Goal: Task Accomplishment & Management: Use online tool/utility

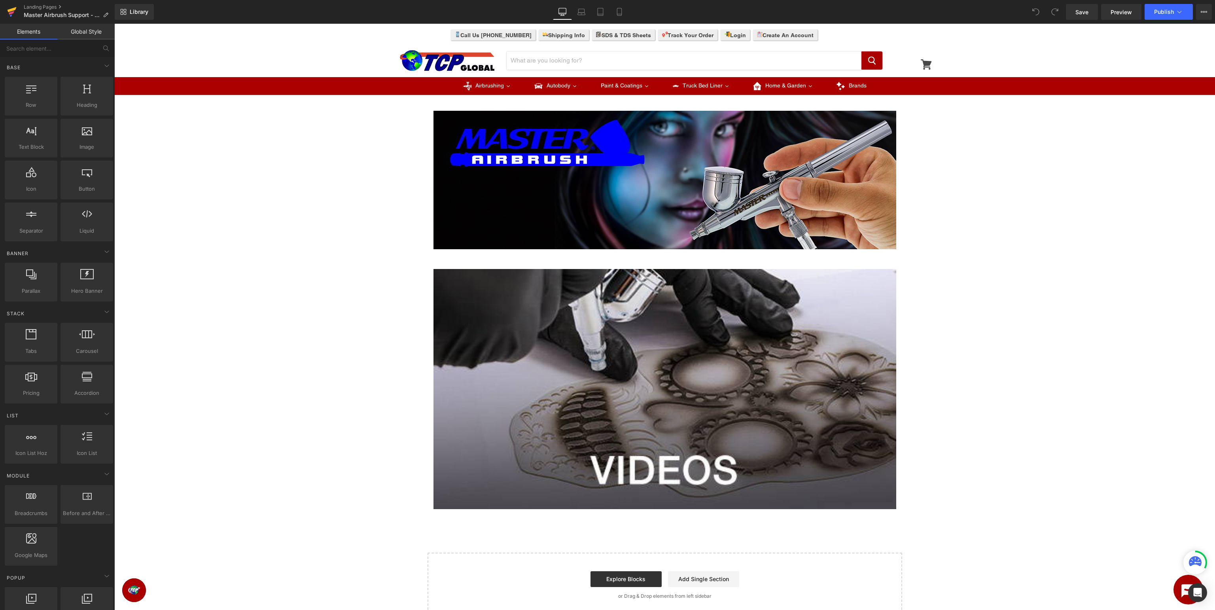
click at [11, 13] on icon at bounding box center [12, 13] width 6 height 4
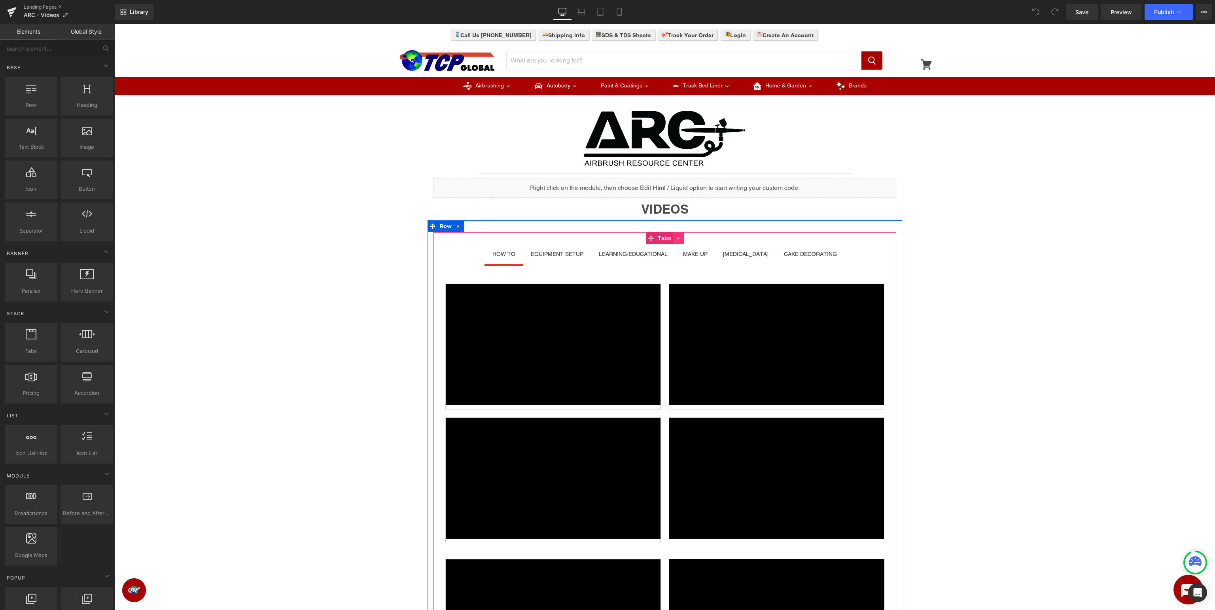
click at [678, 237] on div "HOW TO Text Block EQUIPMENT SETUP Text Block LEARNING/EDUCATIONAL Text Block MA…" at bounding box center [664, 541] width 463 height 619
click at [679, 238] on icon at bounding box center [678, 238] width 2 height 4
click at [664, 240] on icon at bounding box center [663, 238] width 6 height 6
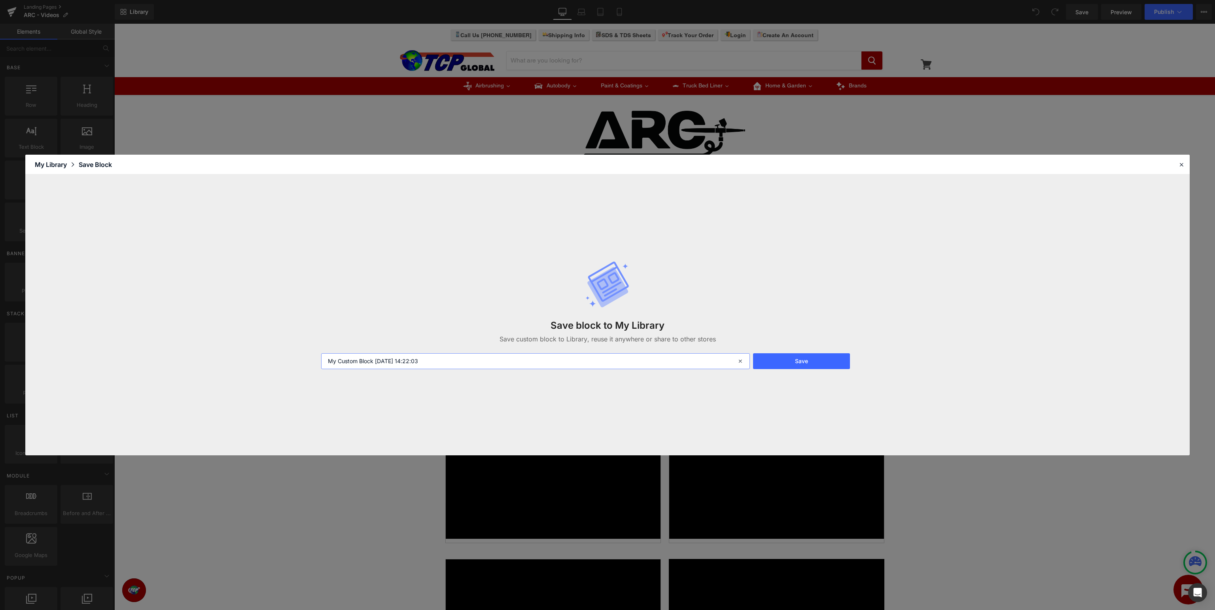
click at [480, 360] on input "My Custom Block 2025-09-10 14:22:03" at bounding box center [535, 361] width 429 height 16
drag, startPoint x: 556, startPoint y: 358, endPoint x: 0, endPoint y: 347, distance: 556.1
click at [321, 353] on input "My Custom Block 2025-09-10 14:22:03" at bounding box center [535, 361] width 429 height 16
type input "Videos"
click at [820, 360] on button "Save" at bounding box center [801, 361] width 97 height 16
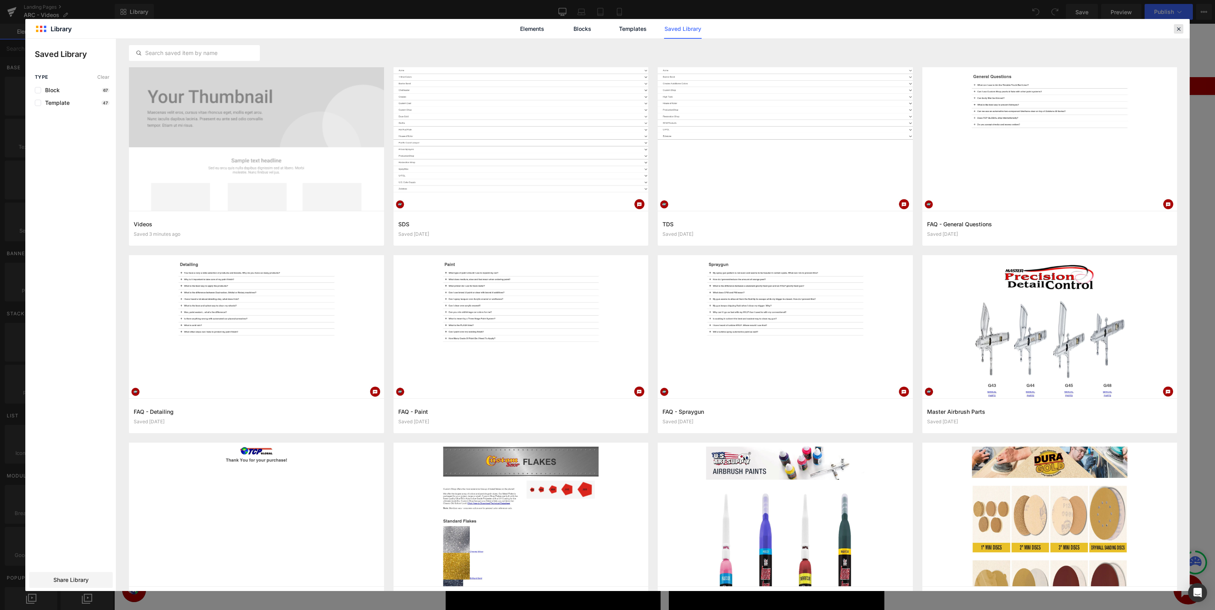
click at [1179, 28] on icon at bounding box center [1178, 28] width 7 height 7
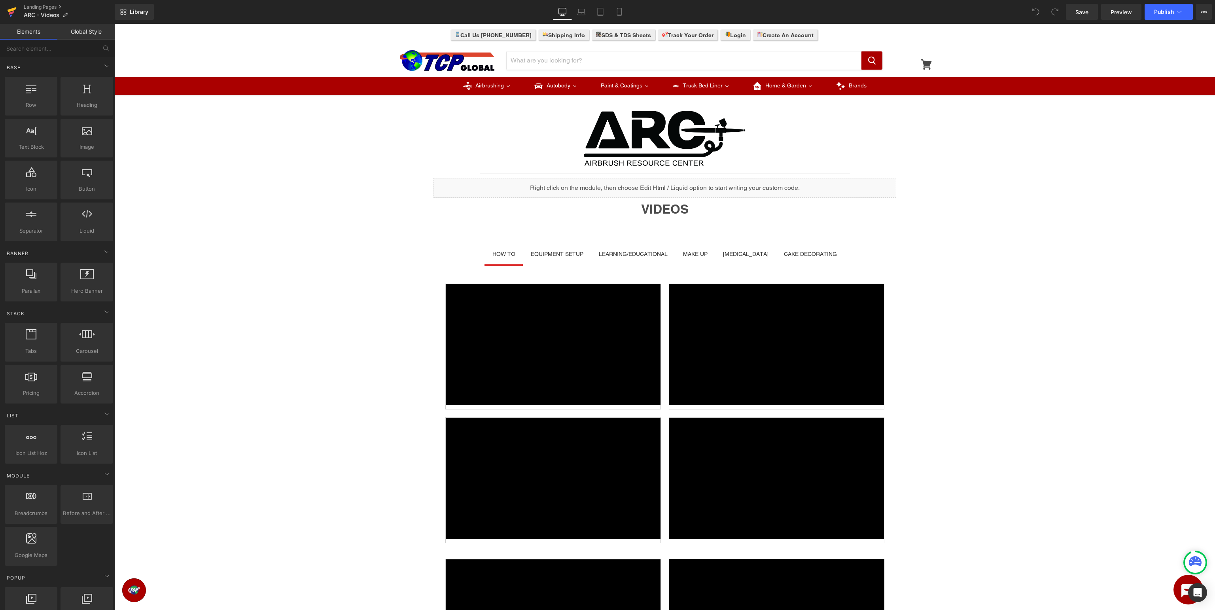
click at [11, 13] on icon at bounding box center [12, 13] width 6 height 4
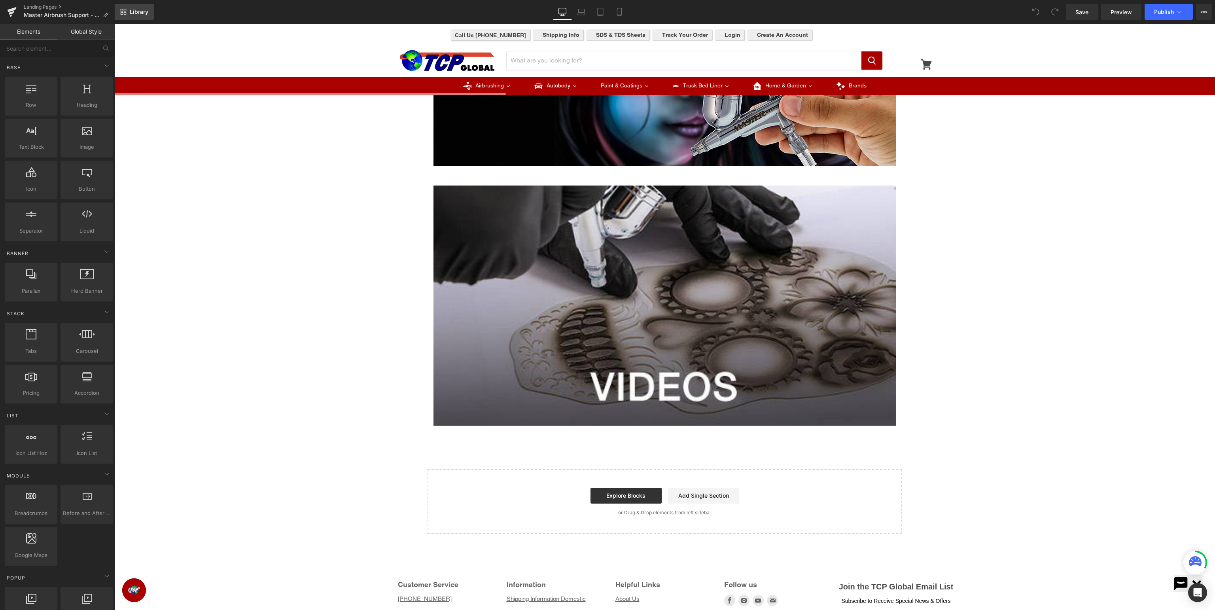
click at [140, 10] on span "Library" at bounding box center [139, 11] width 19 height 7
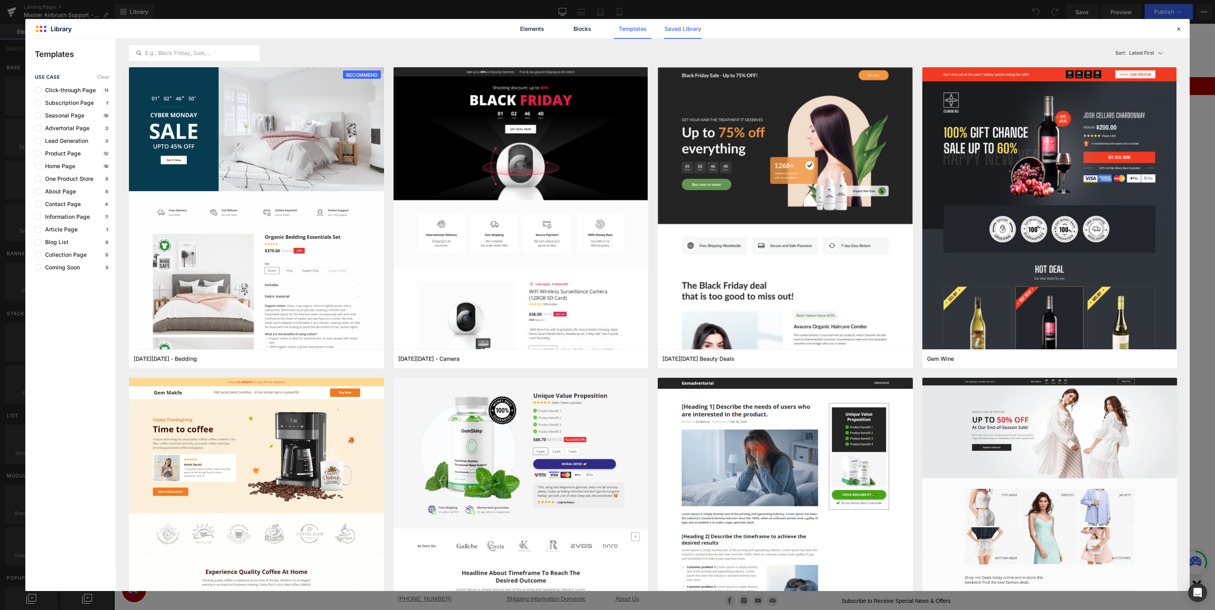
click at [687, 30] on link "Saved Library" at bounding box center [683, 29] width 38 height 20
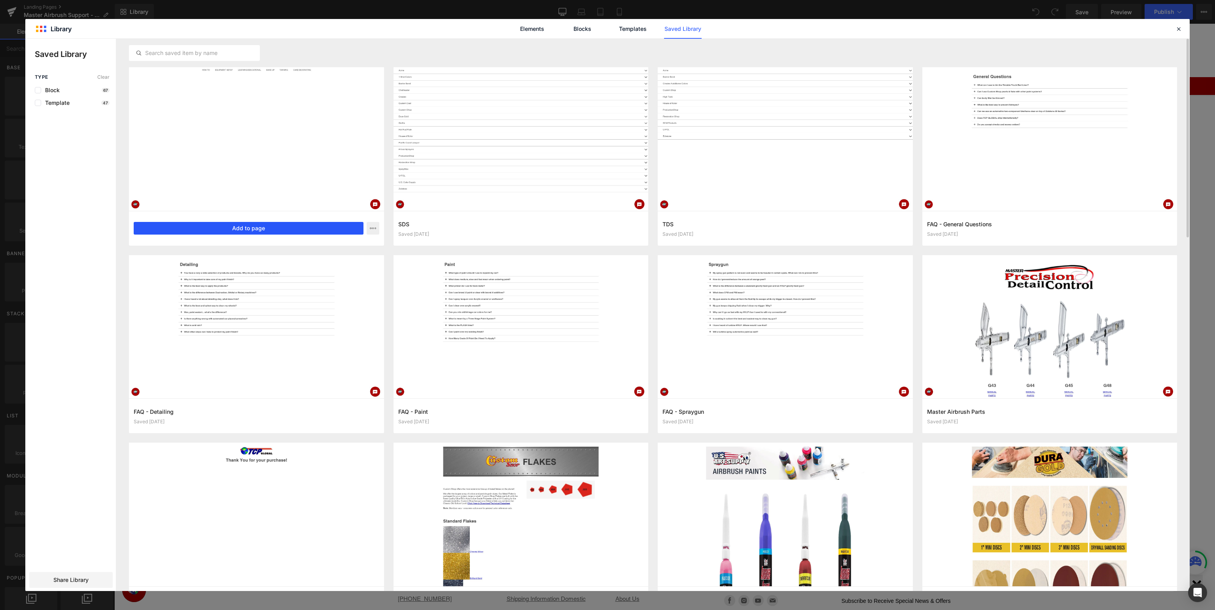
click at [235, 227] on button "Add to page" at bounding box center [249, 228] width 230 height 13
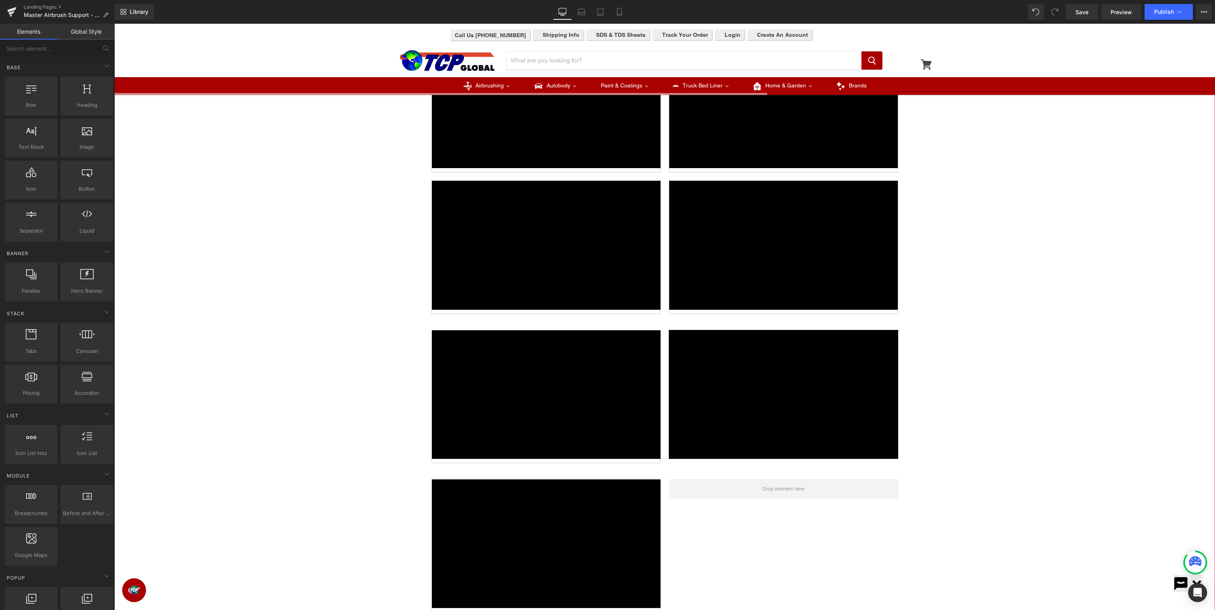
scroll to position [358, 0]
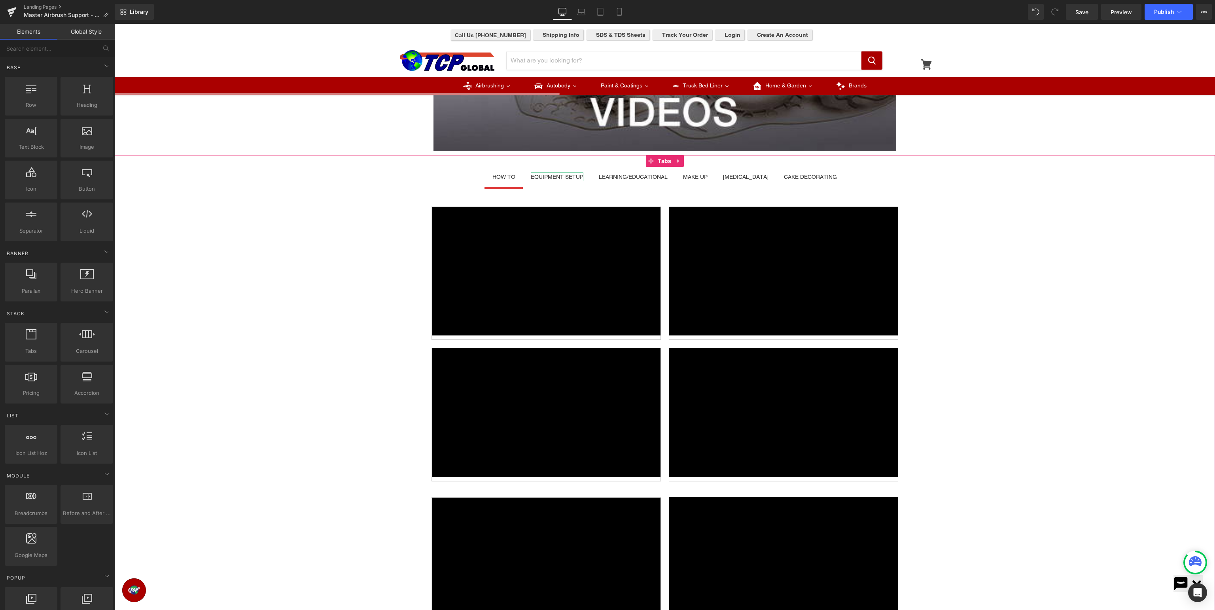
click at [566, 179] on div "EQUIPMENT SETUP" at bounding box center [557, 176] width 53 height 9
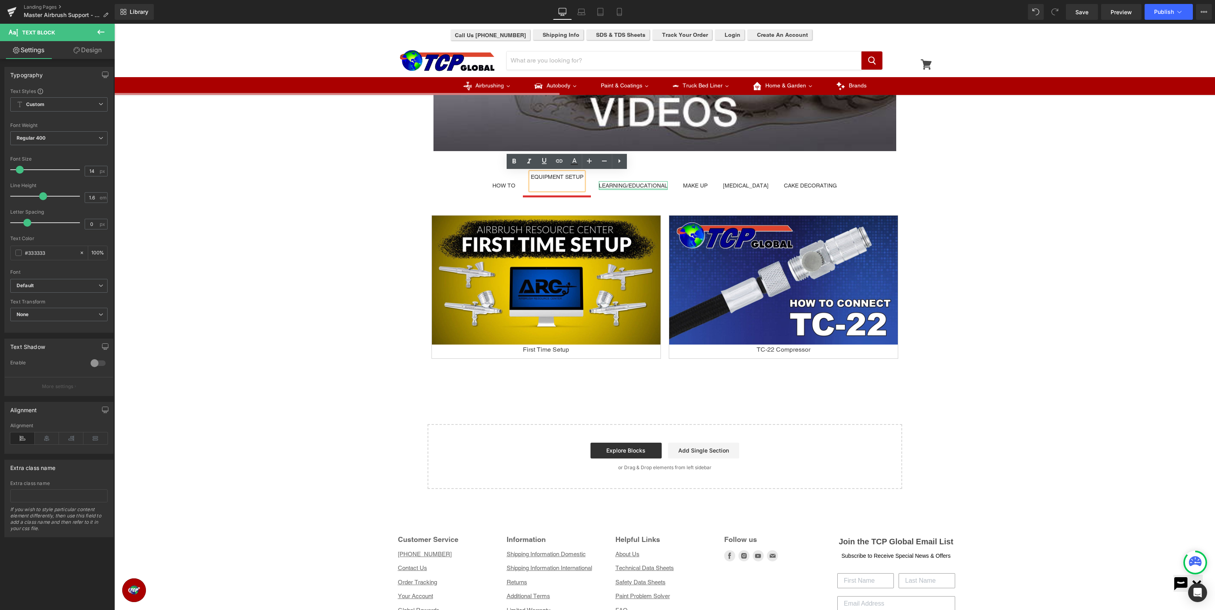
click at [637, 188] on div at bounding box center [633, 189] width 69 height 2
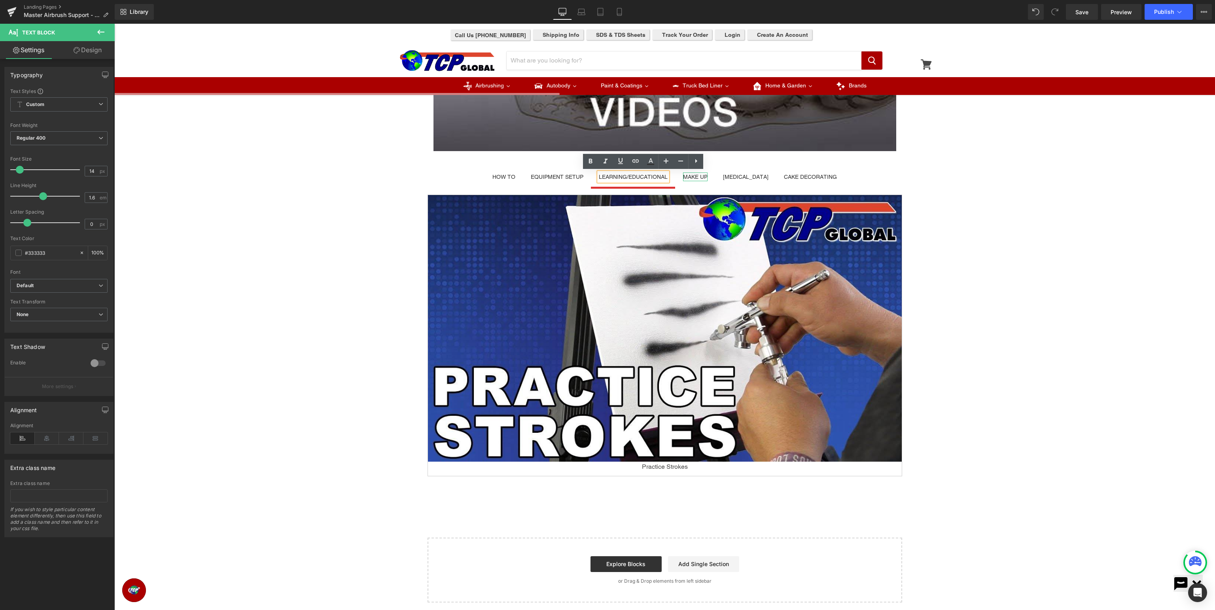
click at [704, 176] on div "MAKE UP" at bounding box center [695, 176] width 25 height 9
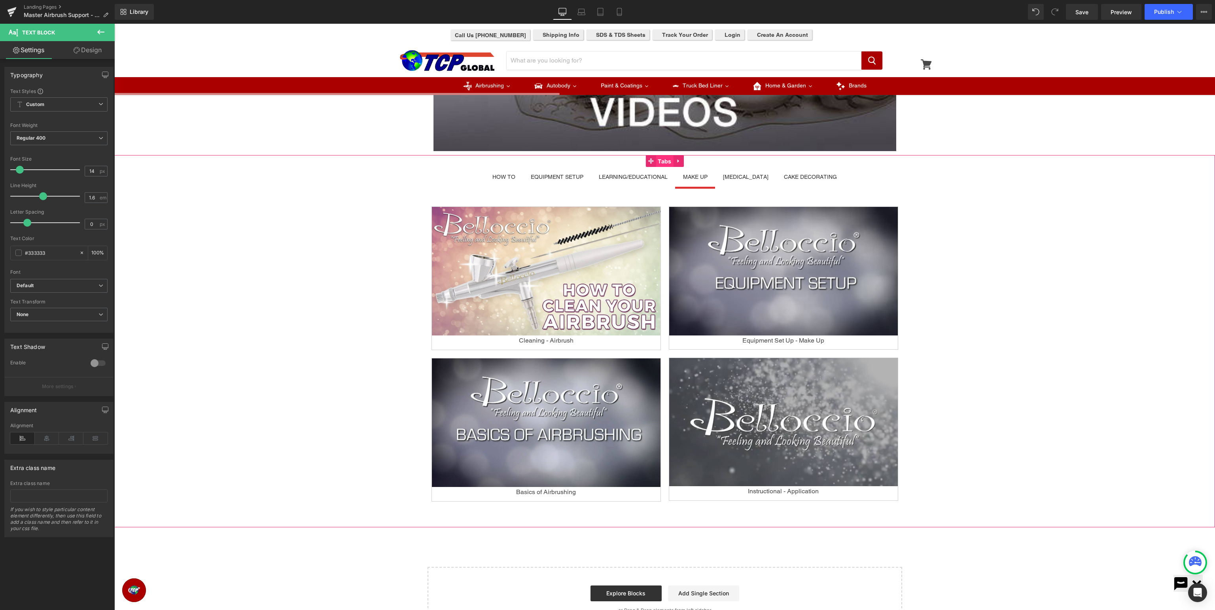
click at [660, 159] on span "Tabs" at bounding box center [664, 161] width 17 height 12
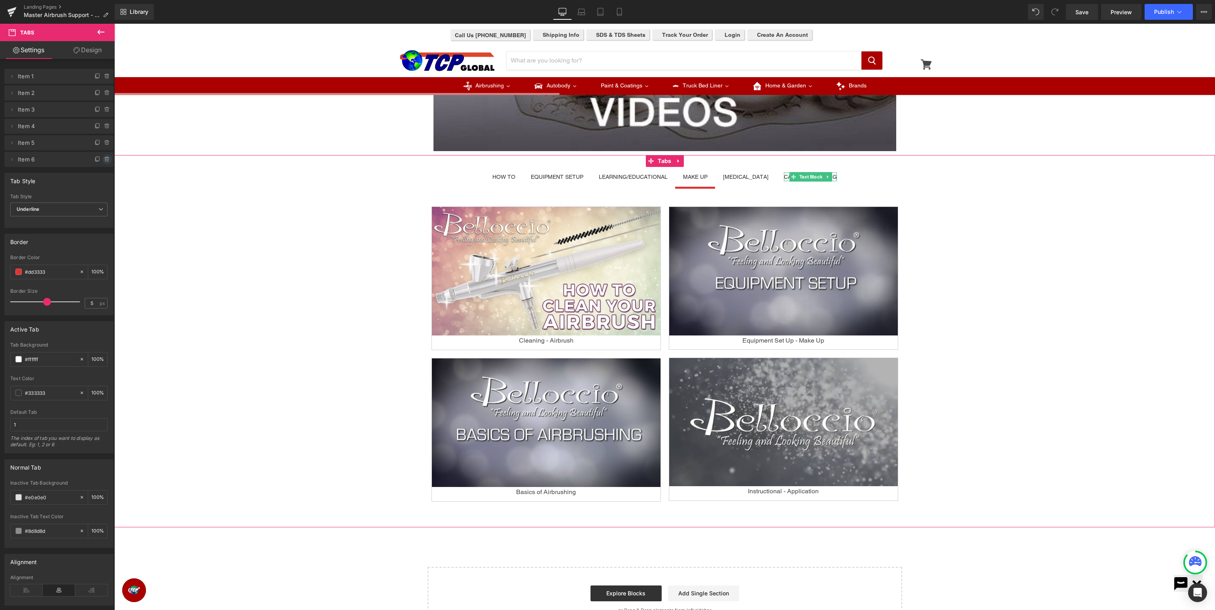
click at [106, 161] on icon at bounding box center [107, 159] width 6 height 6
drag, startPoint x: 93, startPoint y: 159, endPoint x: 684, endPoint y: 164, distance: 590.8
click at [93, 159] on button "Delete" at bounding box center [98, 160] width 25 height 10
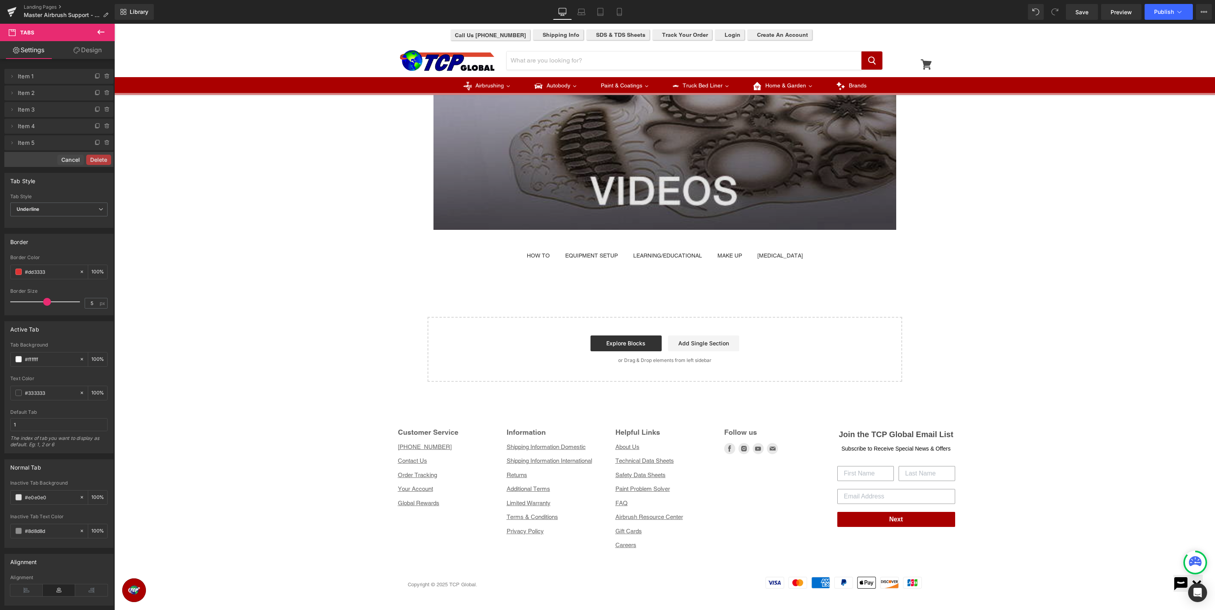
scroll to position [278, 0]
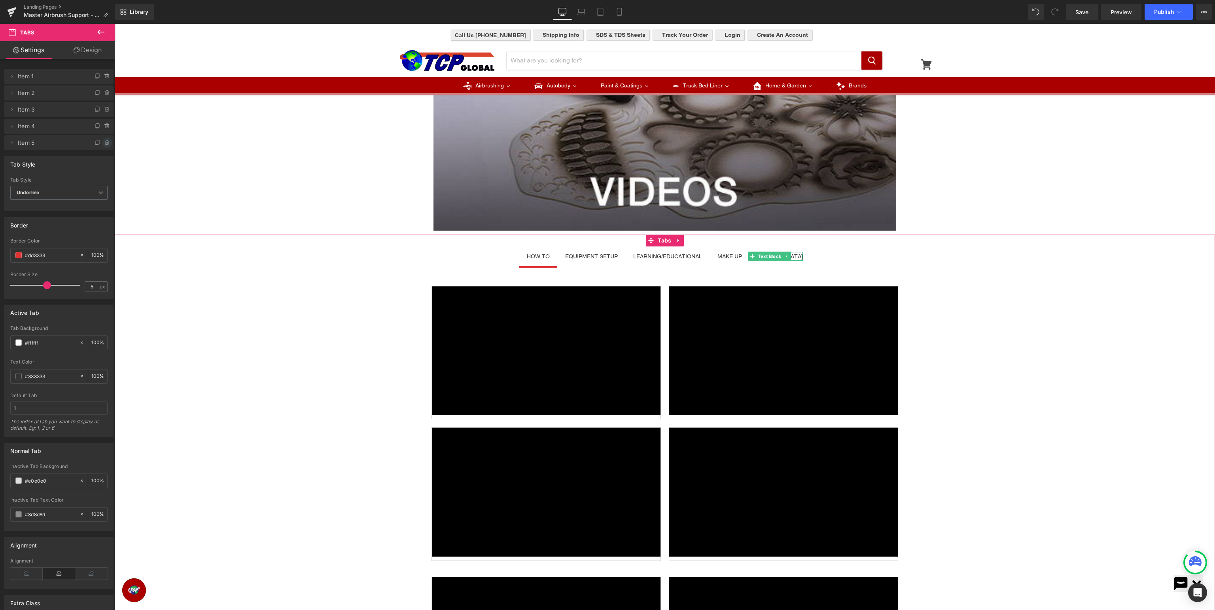
click at [106, 143] on icon at bounding box center [107, 143] width 6 height 6
click at [103, 142] on button "Delete" at bounding box center [98, 143] width 25 height 10
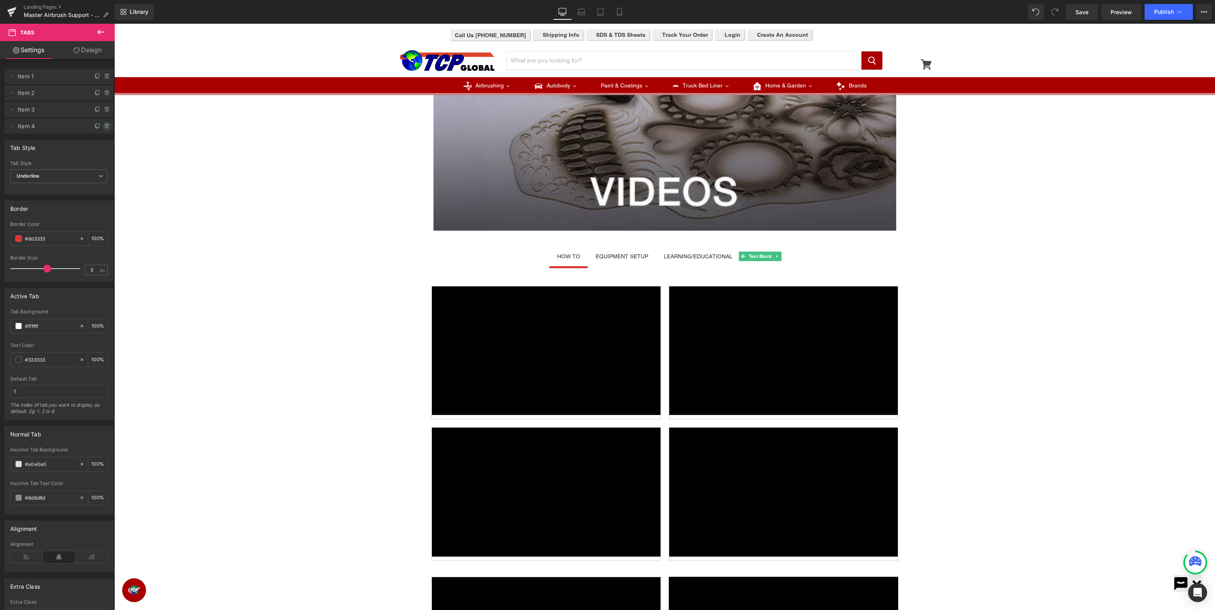
click at [108, 125] on icon at bounding box center [107, 126] width 6 height 6
click at [100, 127] on button "Delete" at bounding box center [98, 126] width 25 height 10
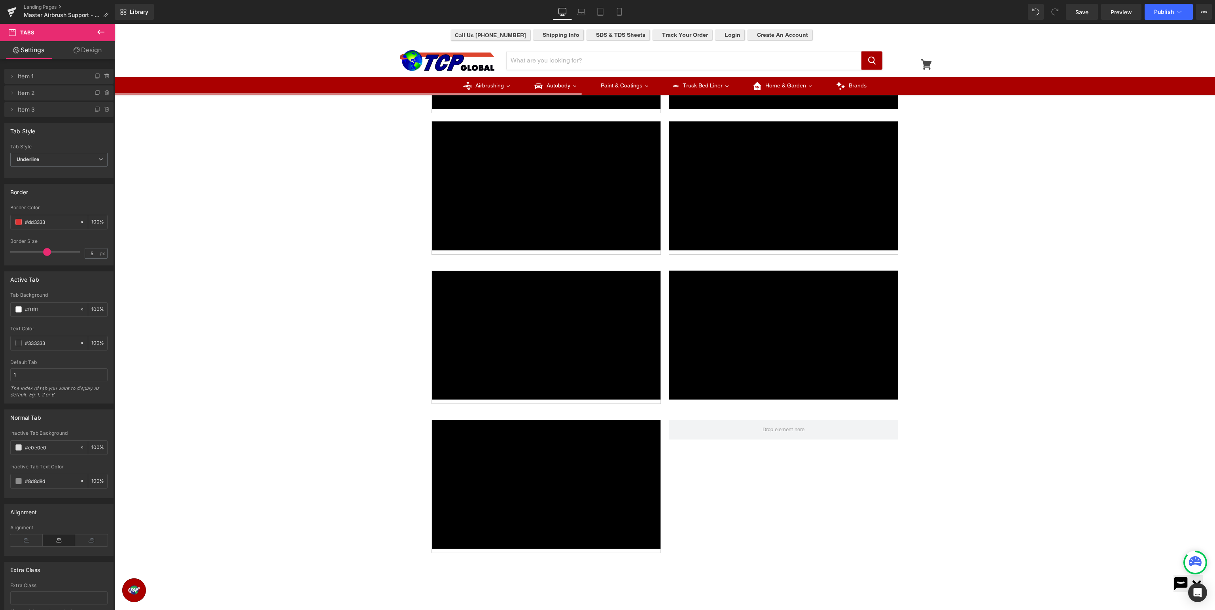
scroll to position [209, 0]
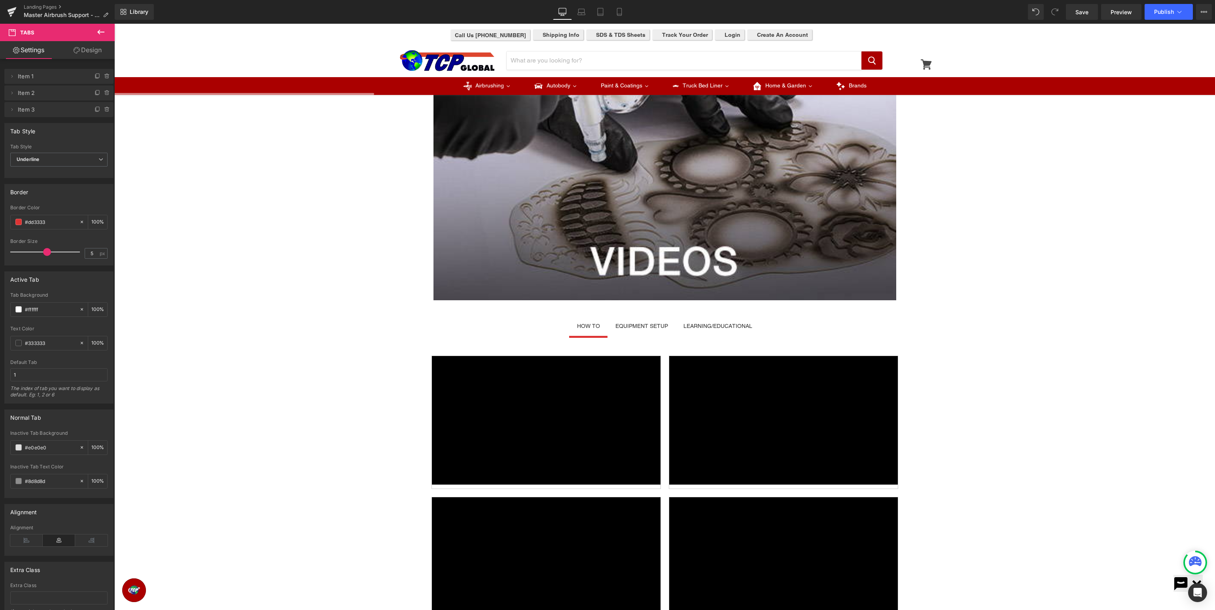
click at [102, 35] on icon at bounding box center [100, 31] width 9 height 9
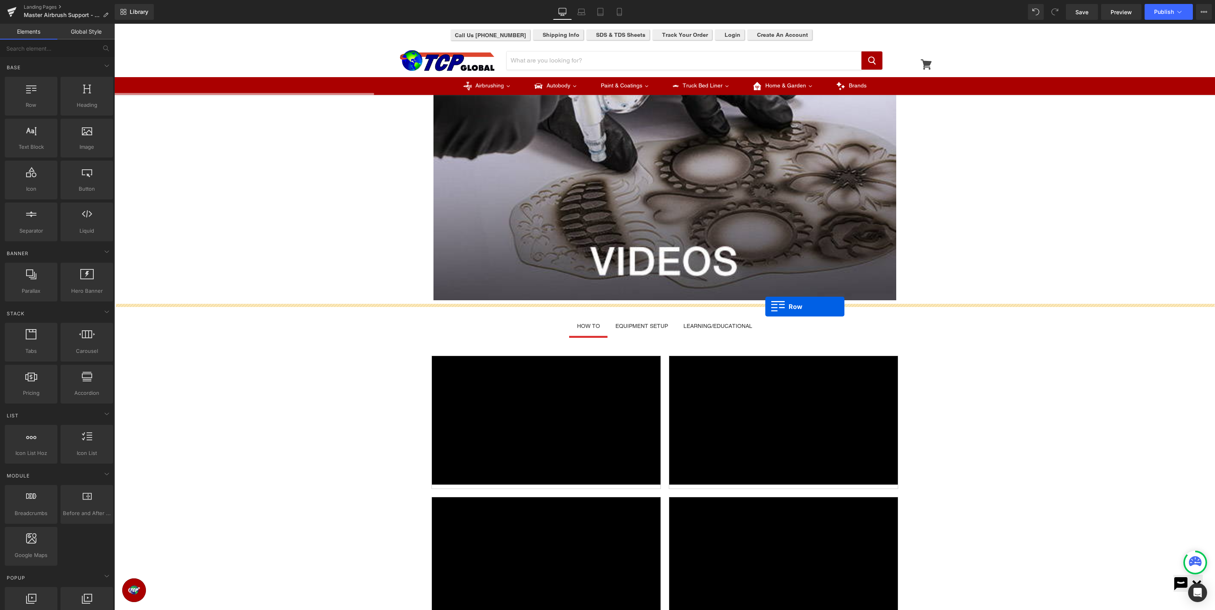
drag, startPoint x: 140, startPoint y: 159, endPoint x: 765, endPoint y: 306, distance: 642.3
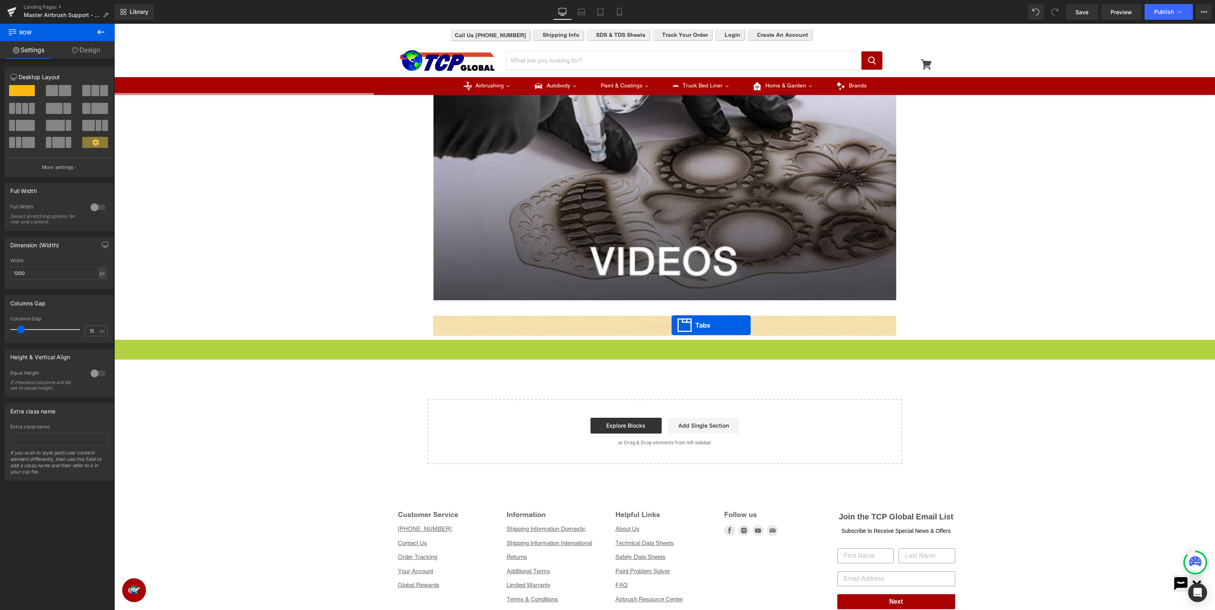
drag, startPoint x: 664, startPoint y: 344, endPoint x: 671, endPoint y: 325, distance: 20.9
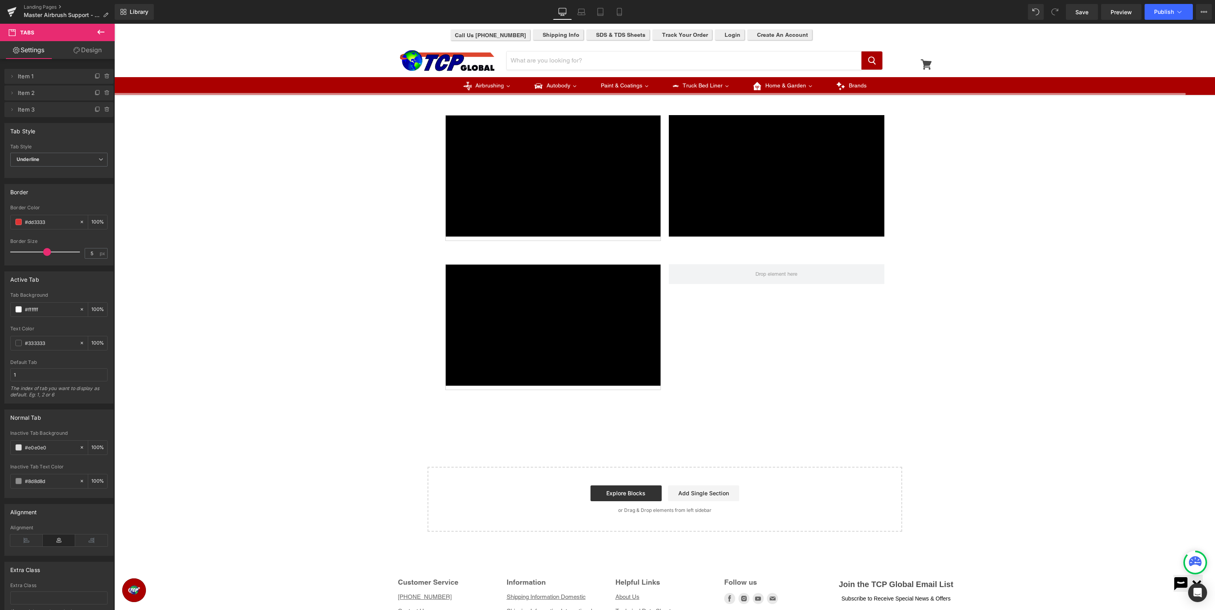
scroll to position [901, 0]
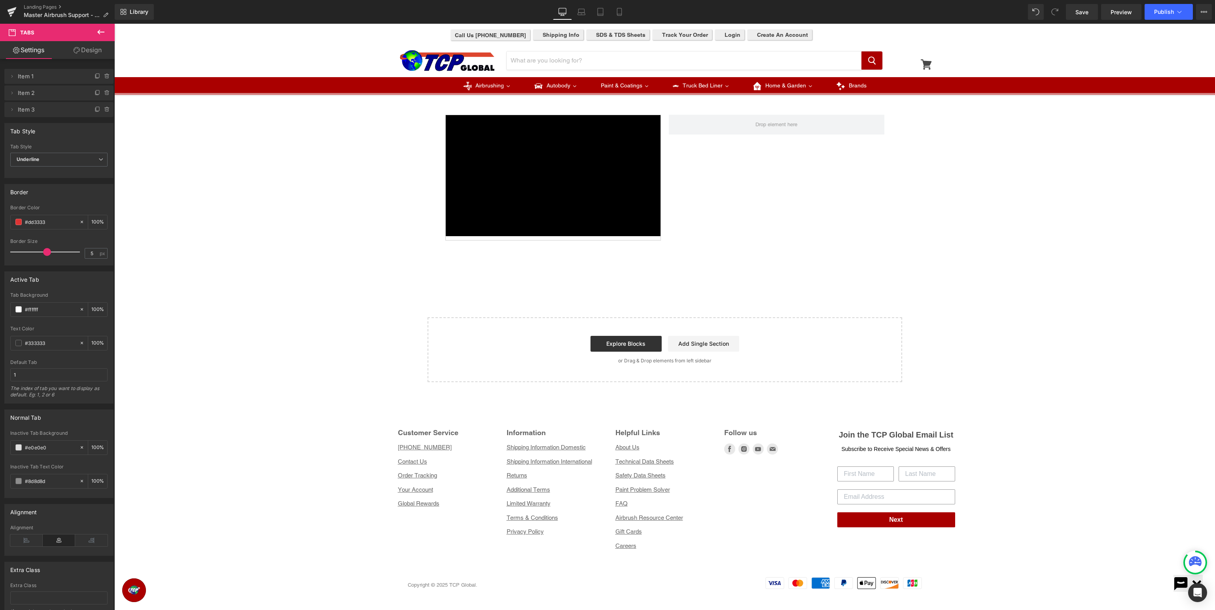
click at [100, 32] on icon at bounding box center [100, 31] width 9 height 9
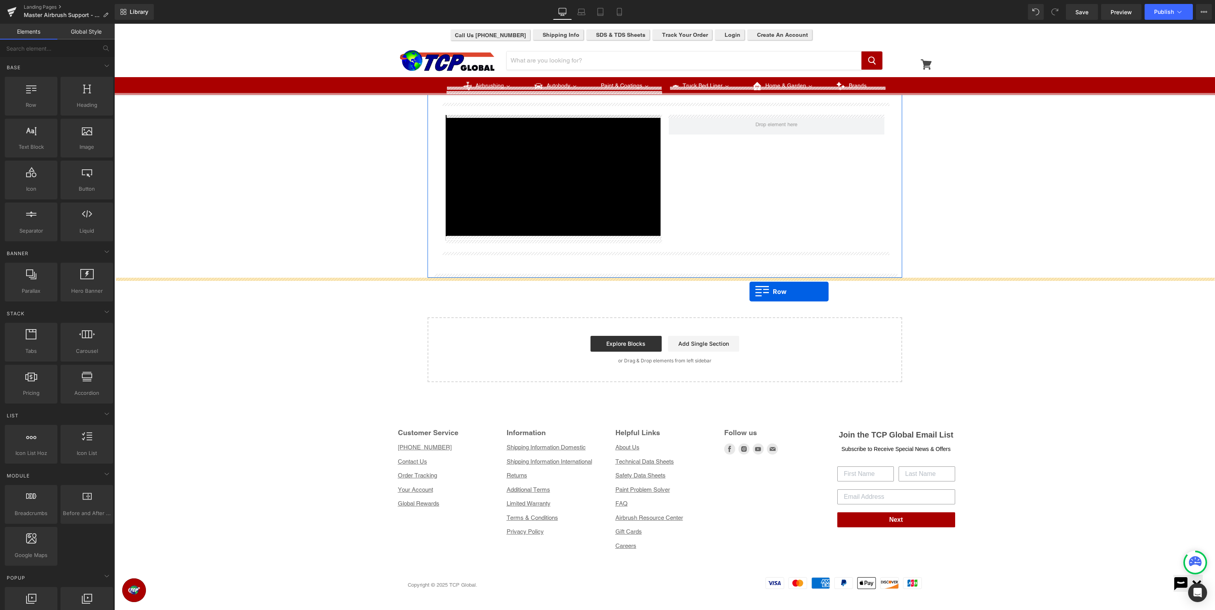
drag, startPoint x: 143, startPoint y: 126, endPoint x: 749, endPoint y: 291, distance: 628.7
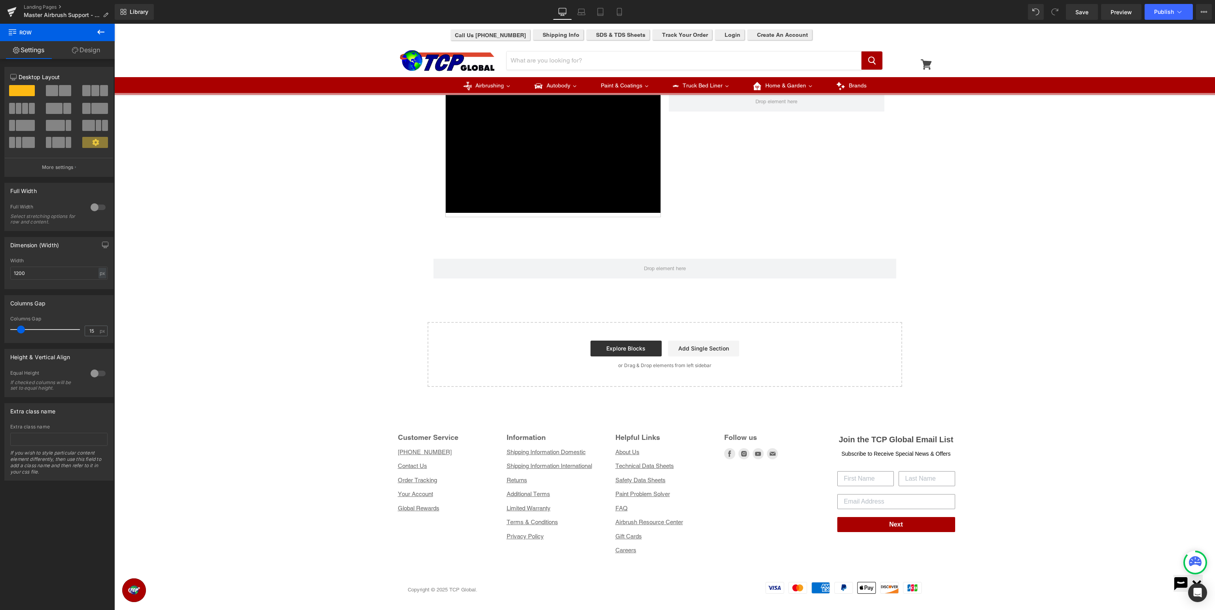
click at [100, 30] on icon at bounding box center [100, 31] width 9 height 9
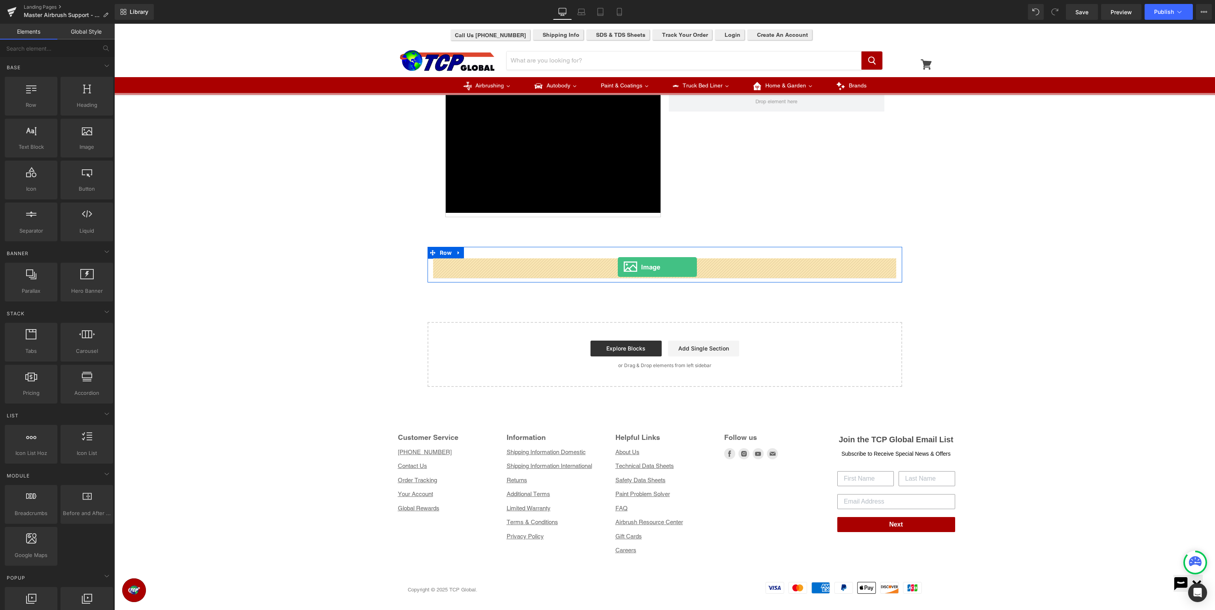
drag, startPoint x: 198, startPoint y: 159, endPoint x: 618, endPoint y: 267, distance: 433.5
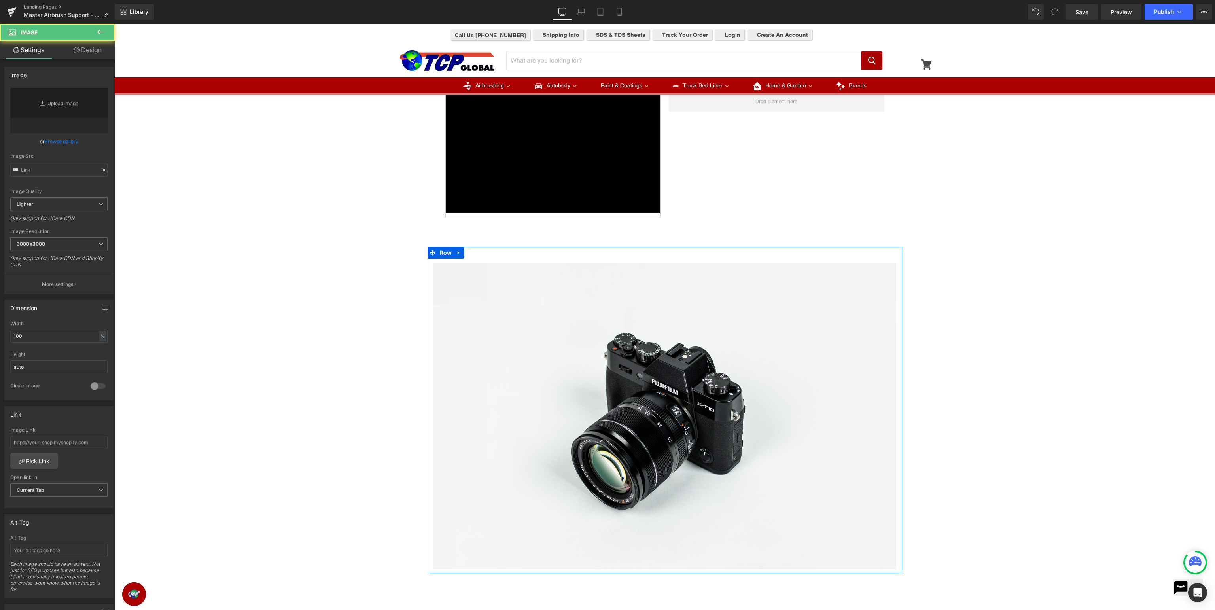
type input "//d1um8515vdn9kb.cloudfront.net/images/parallax.jpg"
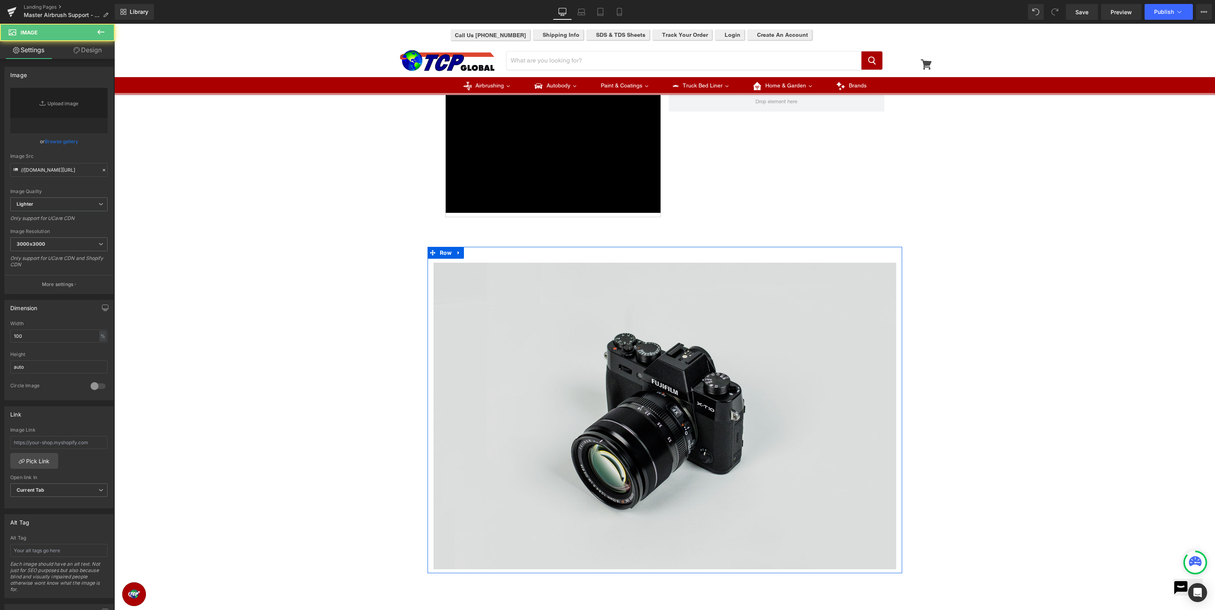
scroll to position [893, 0]
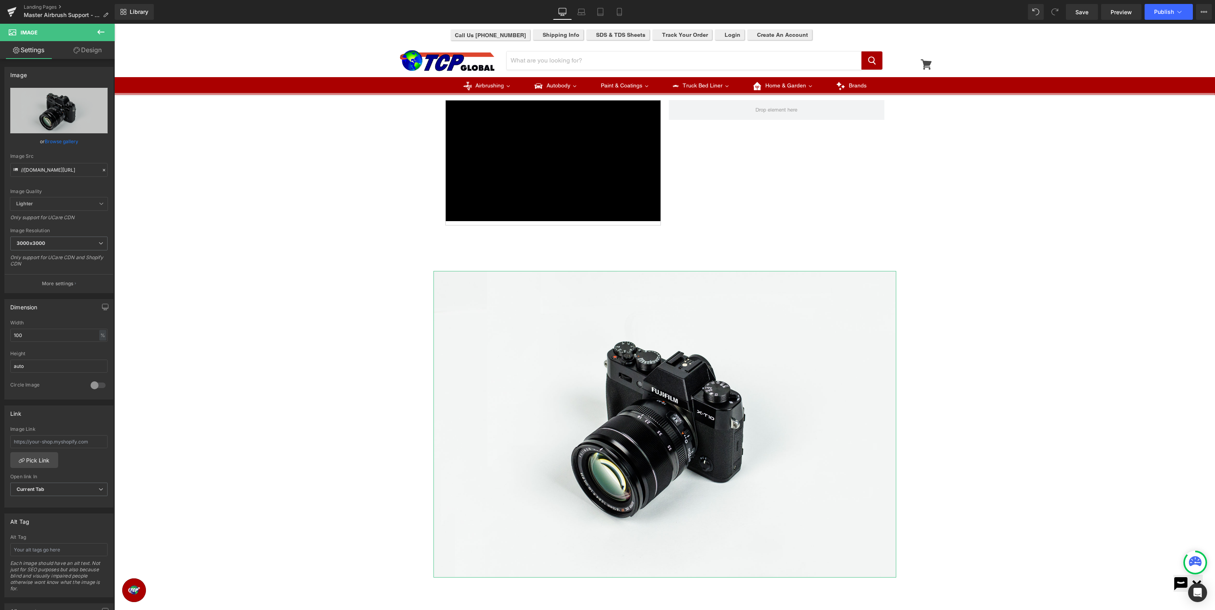
click at [56, 142] on link "Browse gallery" at bounding box center [62, 141] width 34 height 14
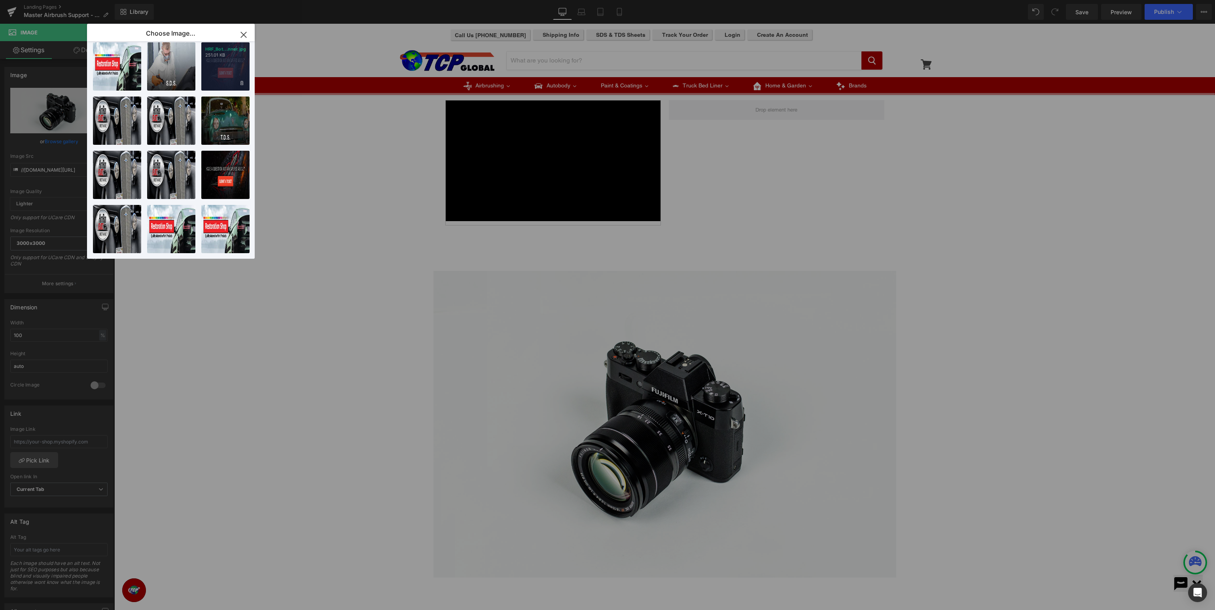
scroll to position [388, 0]
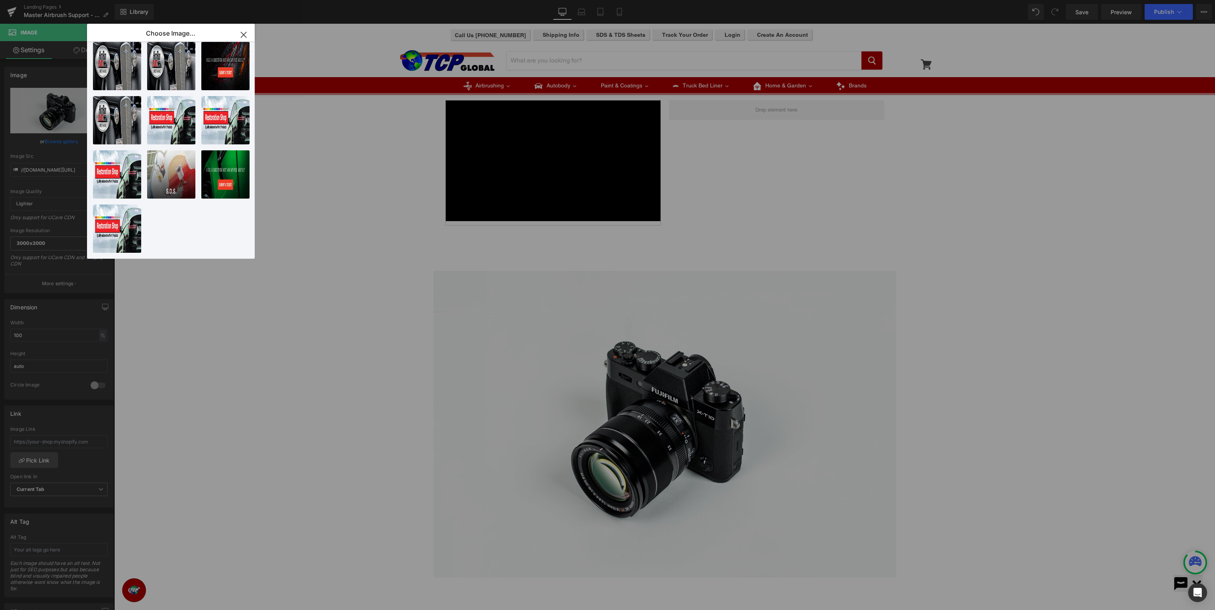
click at [244, 40] on icon "button" at bounding box center [243, 34] width 13 height 13
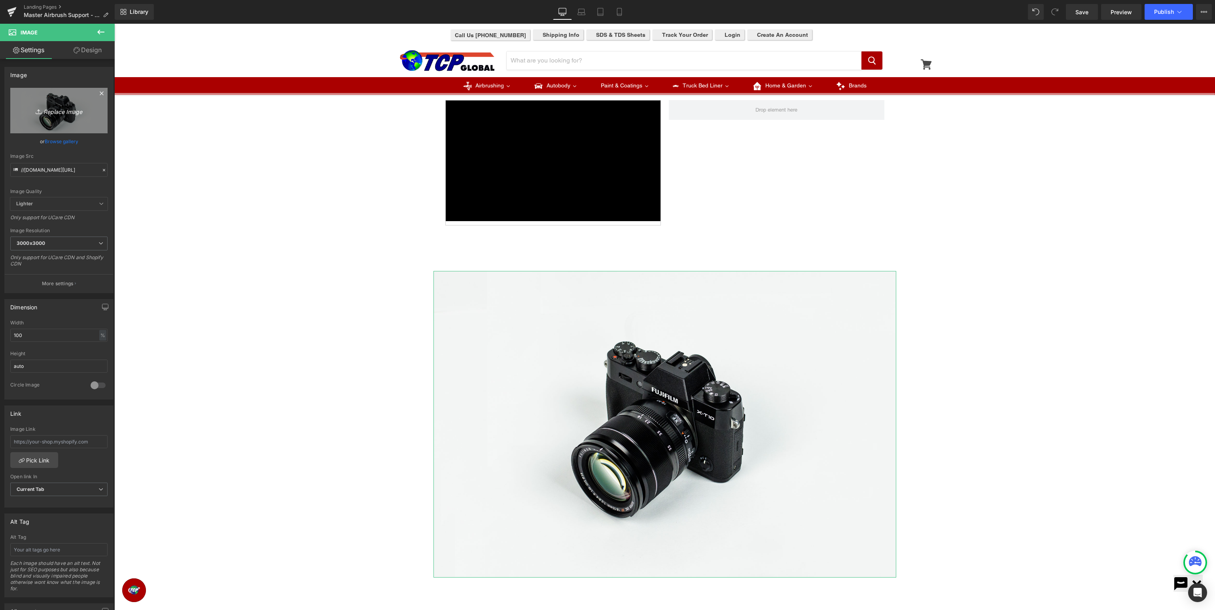
click at [48, 117] on link "Replace Image" at bounding box center [58, 110] width 97 height 45
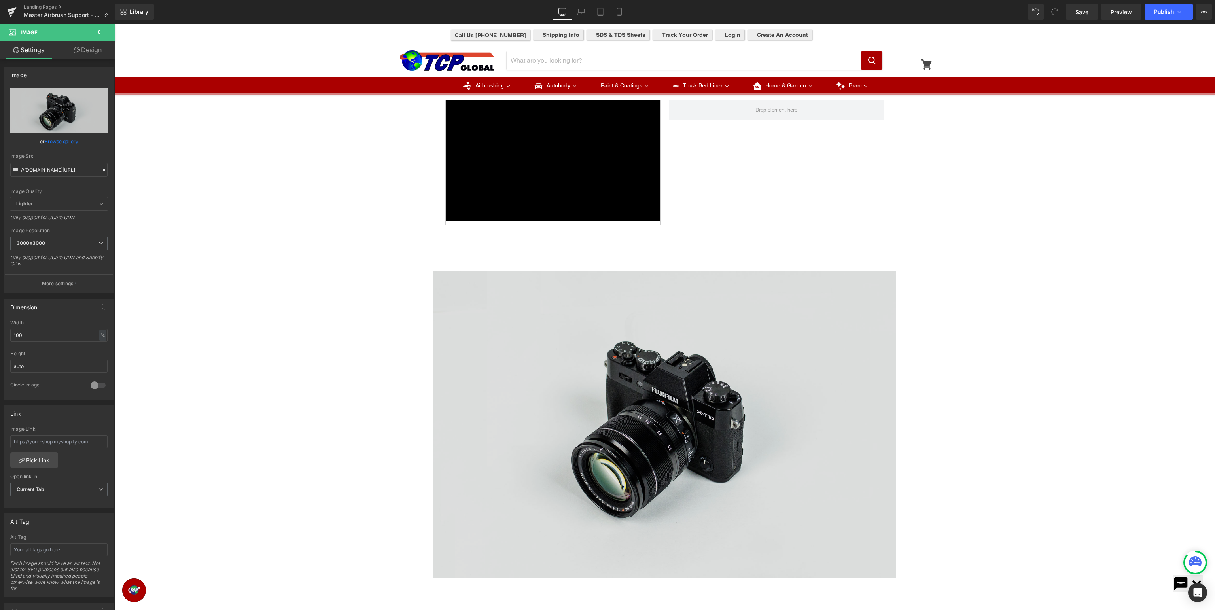
type input "C:\fakepath\MASTERAIRBRUSH_Support_SubmitaTicket.jpg"
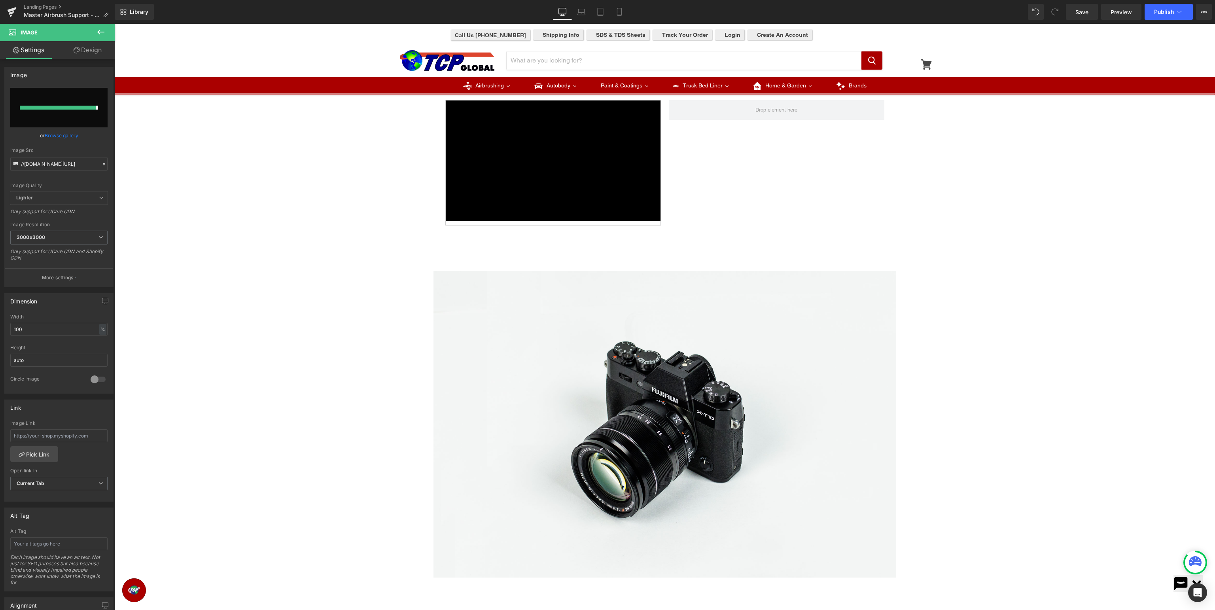
type input "https://ucarecdn.com/09796cad-a17e-49e8-a8cc-8cb9c892d298/-/format/auto/-/previ…"
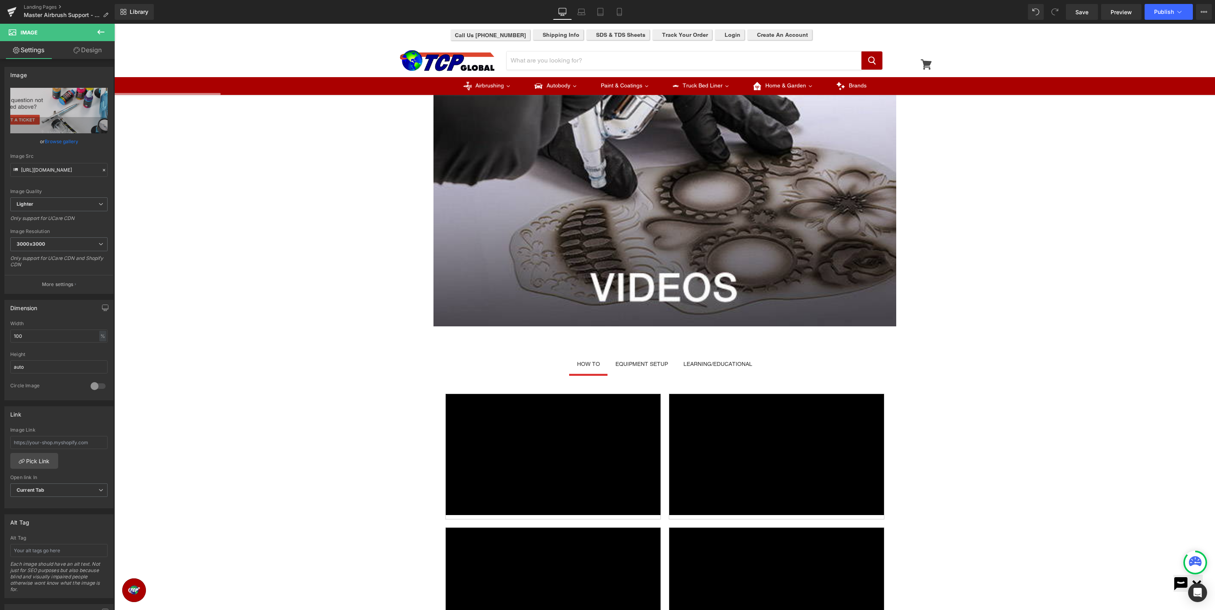
scroll to position [0, 0]
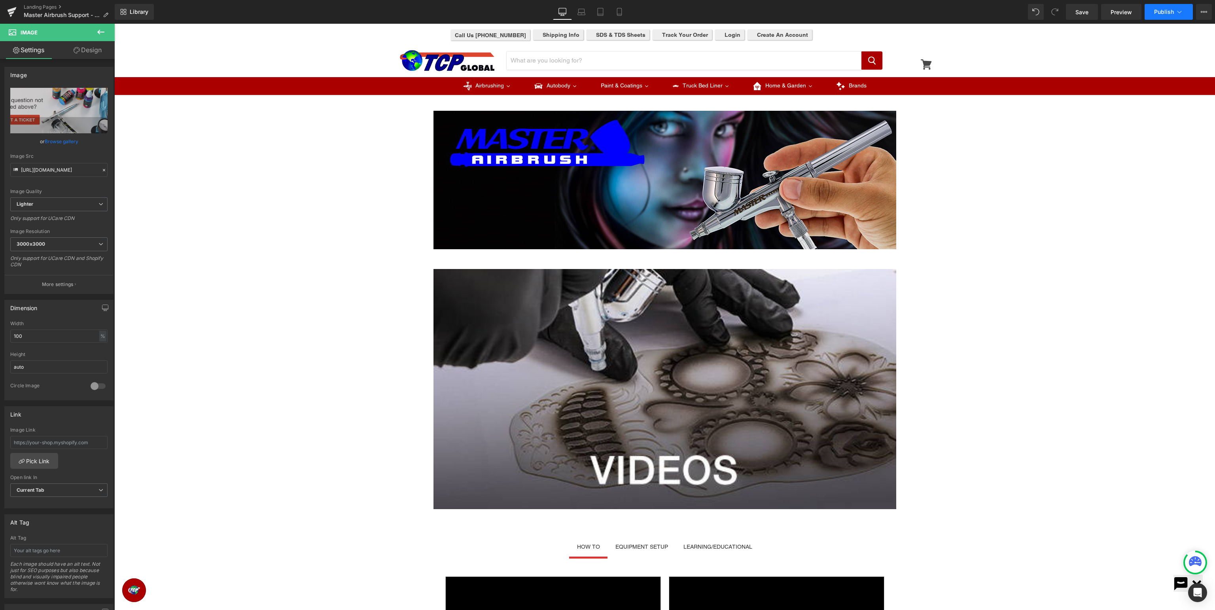
click at [1156, 13] on span "Publish" at bounding box center [1164, 12] width 20 height 6
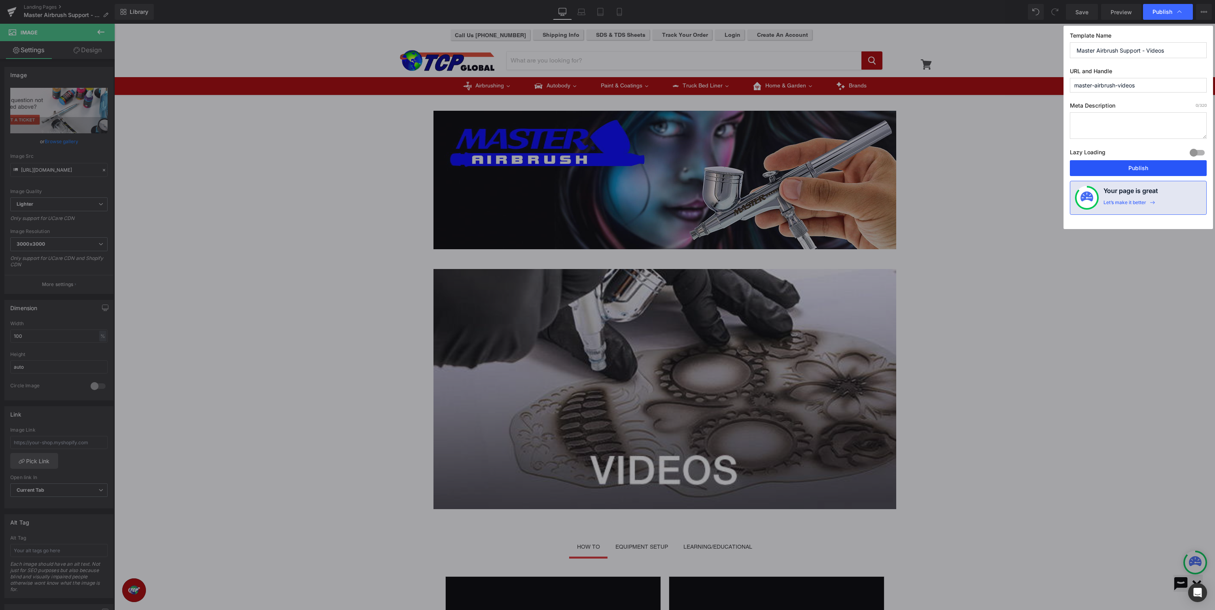
click at [1150, 163] on button "Publish" at bounding box center [1138, 168] width 137 height 16
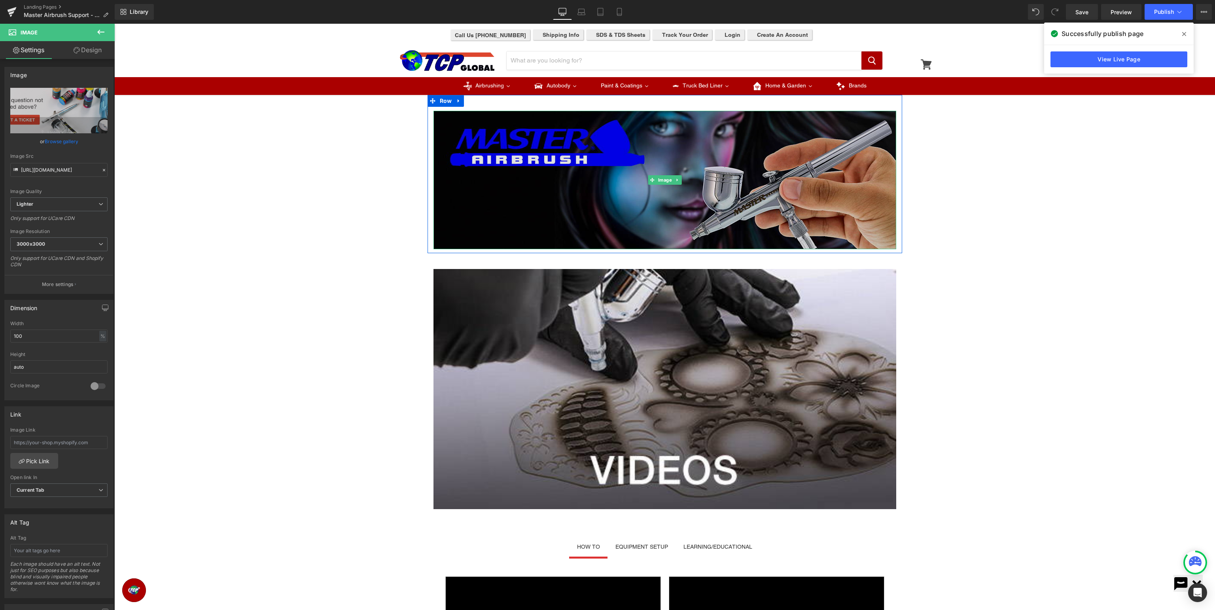
click at [643, 183] on img at bounding box center [664, 180] width 463 height 138
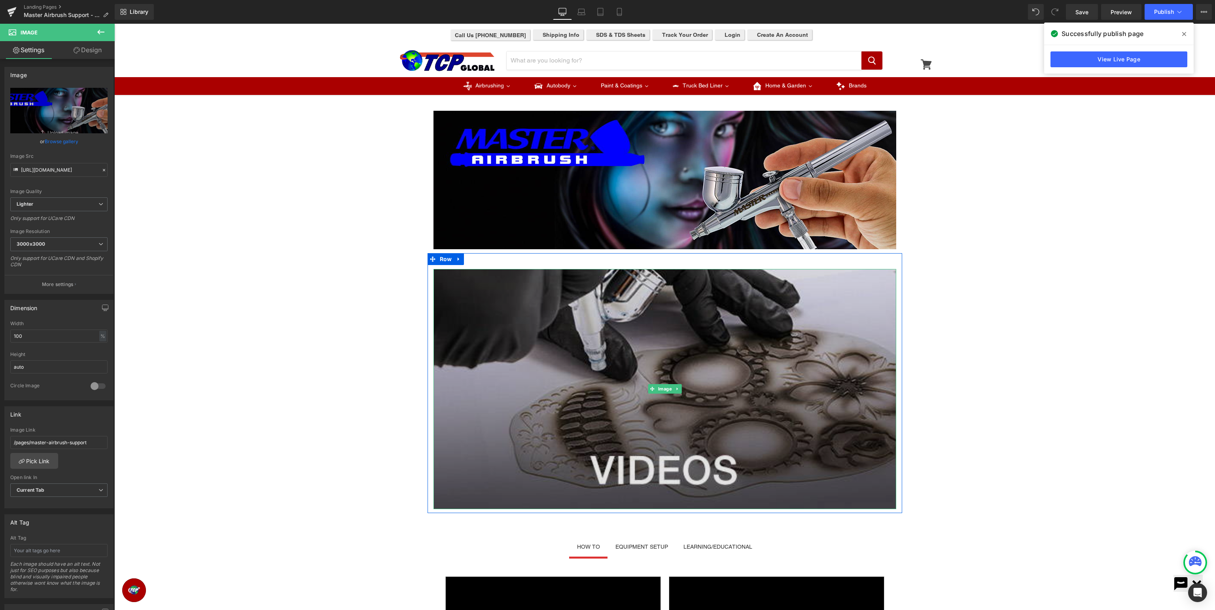
click at [539, 366] on img at bounding box center [664, 389] width 463 height 240
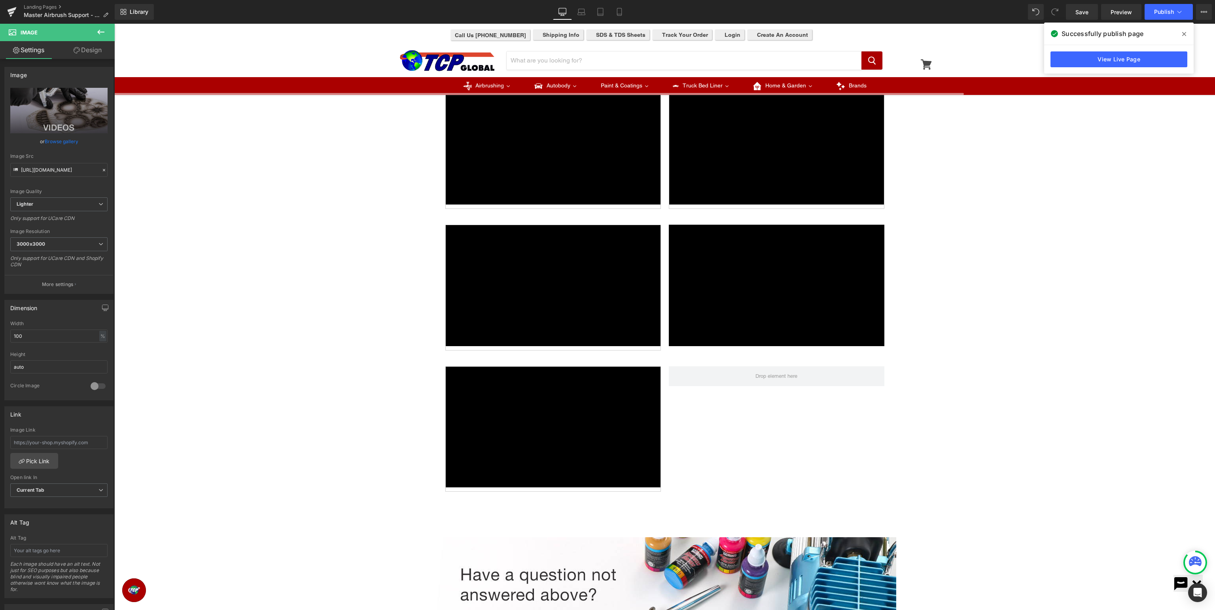
scroll to position [793, 0]
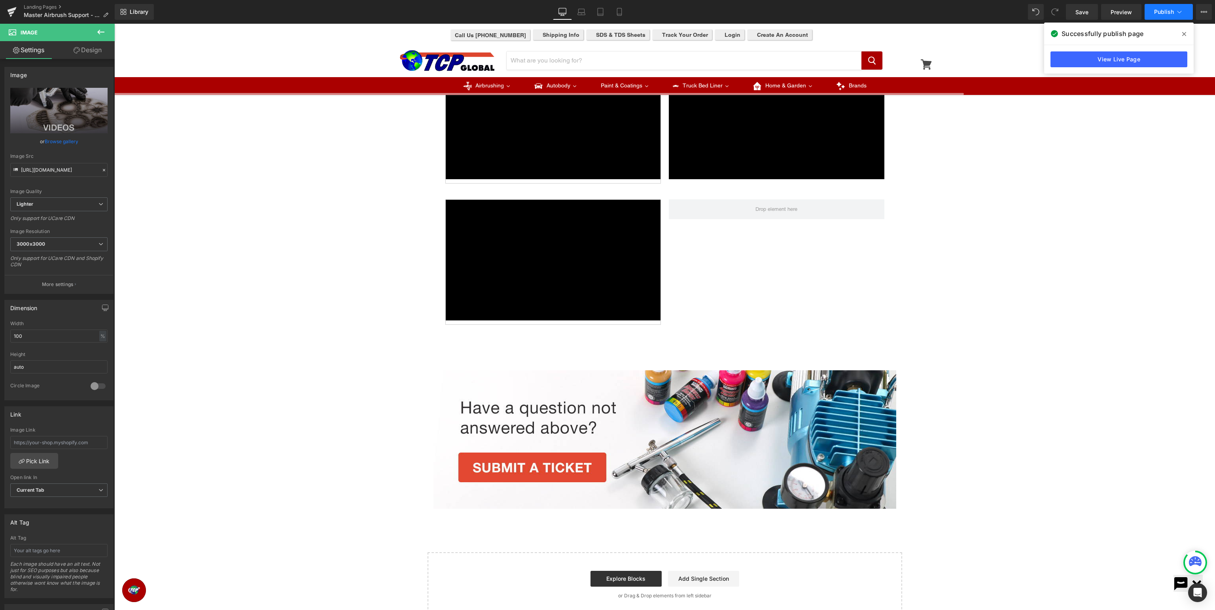
click at [1160, 8] on button "Publish" at bounding box center [1168, 12] width 48 height 16
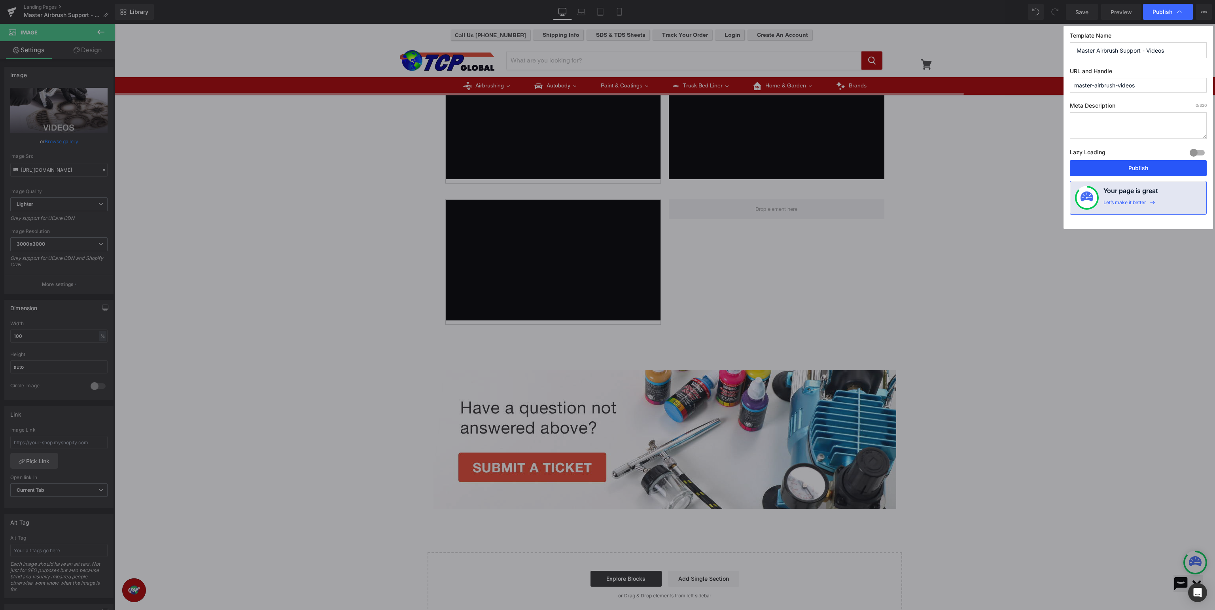
click at [1171, 167] on button "Publish" at bounding box center [1138, 168] width 137 height 16
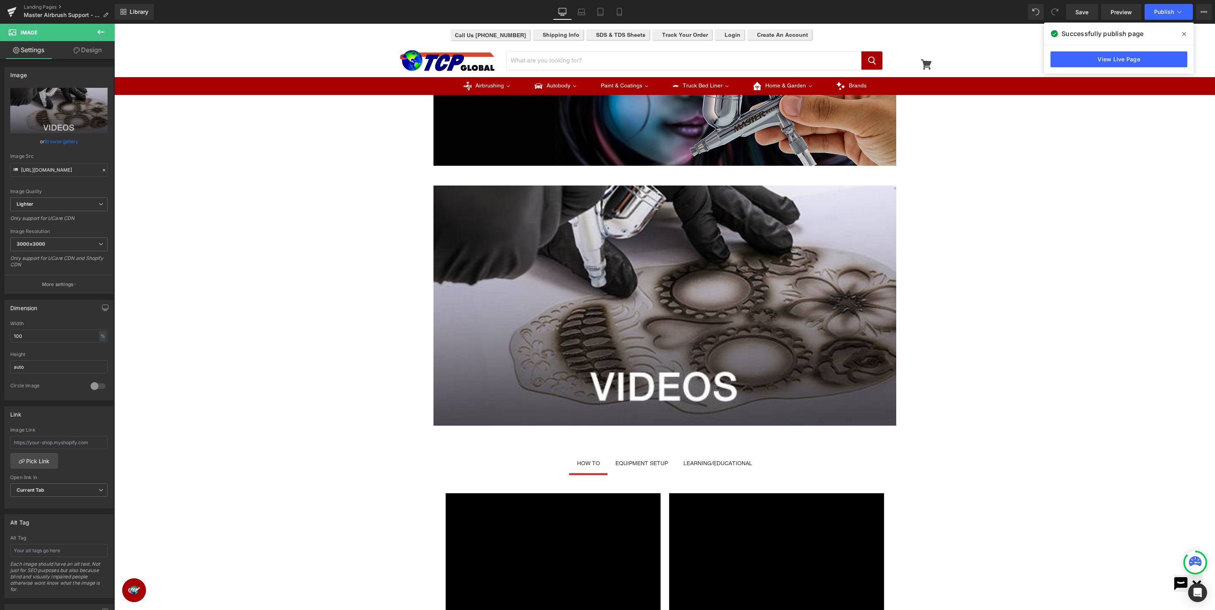
scroll to position [0, 0]
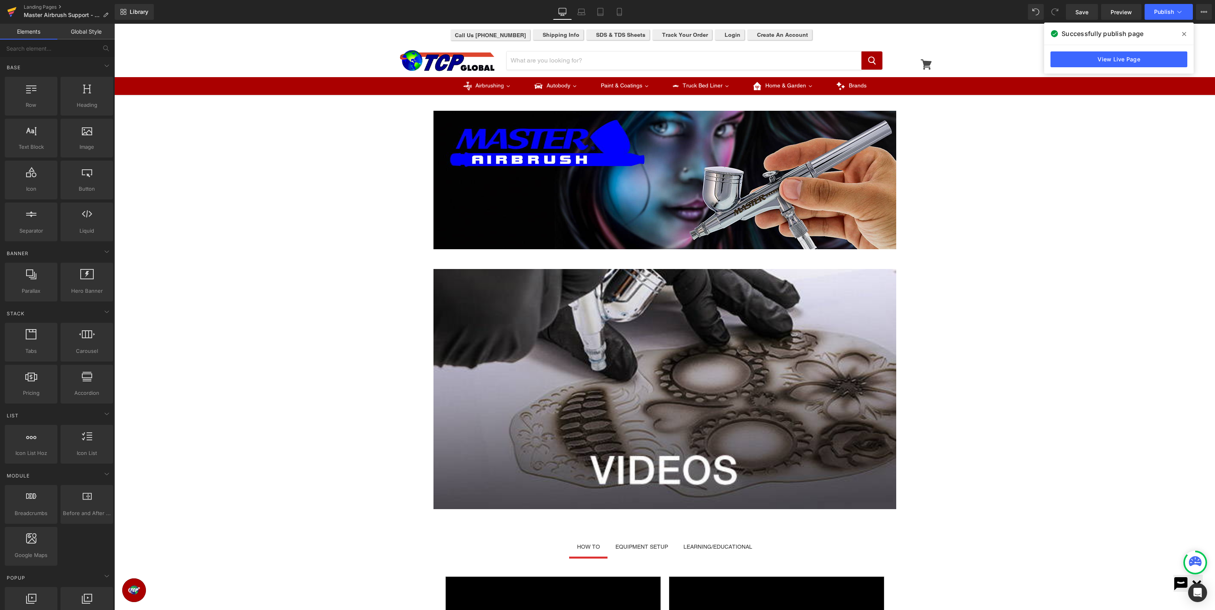
click at [12, 10] on icon at bounding box center [12, 9] width 9 height 5
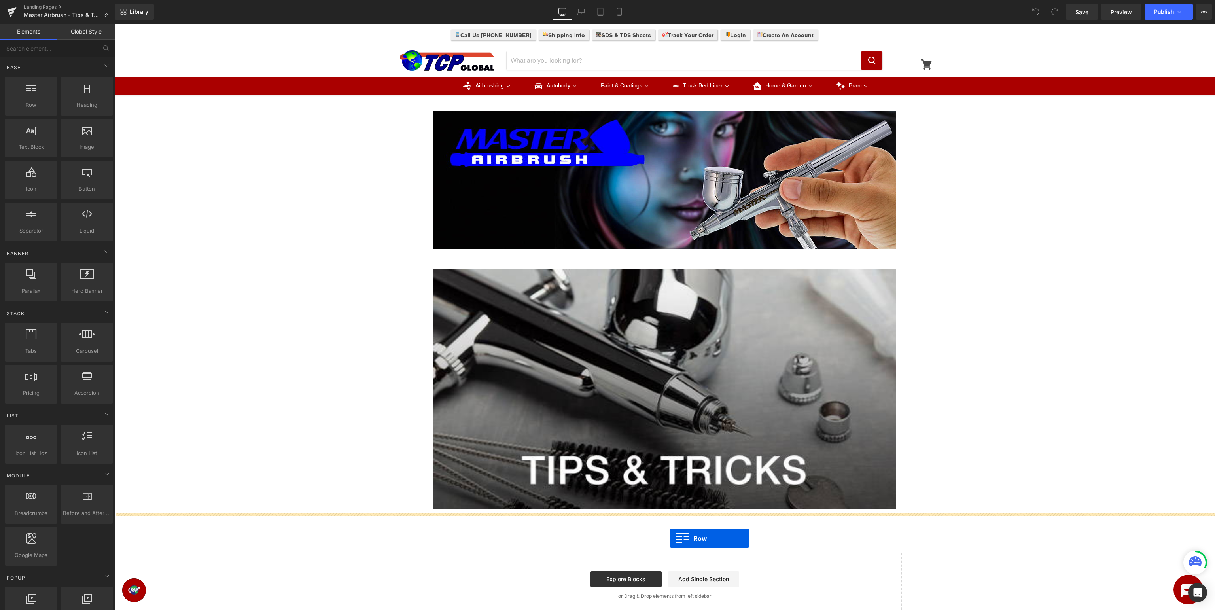
drag, startPoint x: 138, startPoint y: 119, endPoint x: 670, endPoint y: 538, distance: 677.0
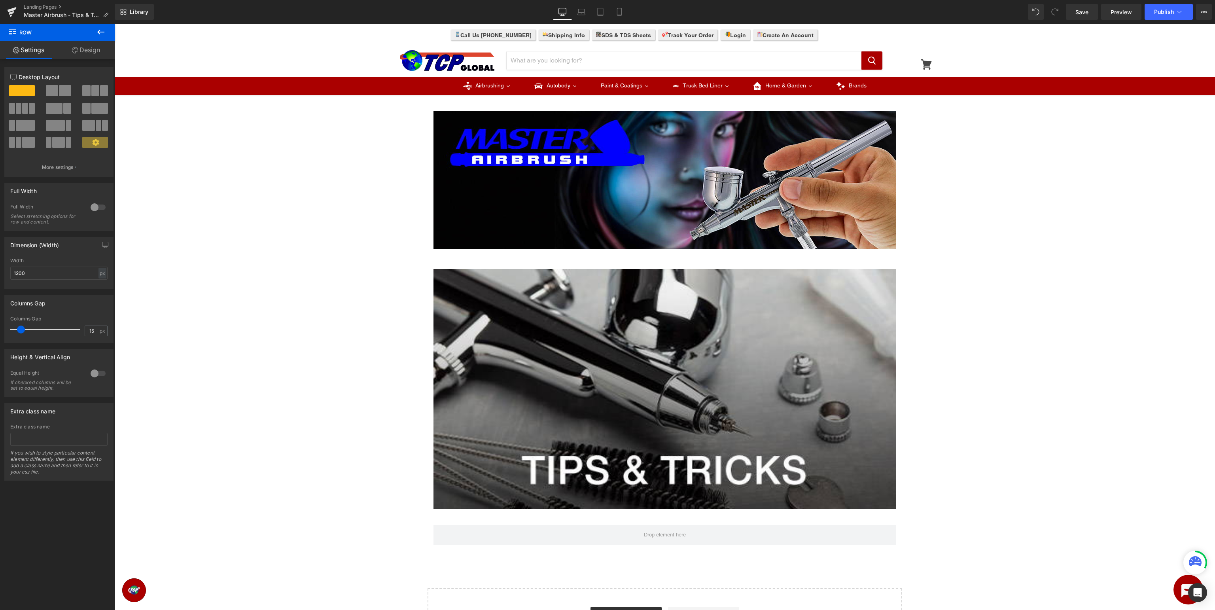
click at [99, 36] on icon at bounding box center [100, 31] width 9 height 9
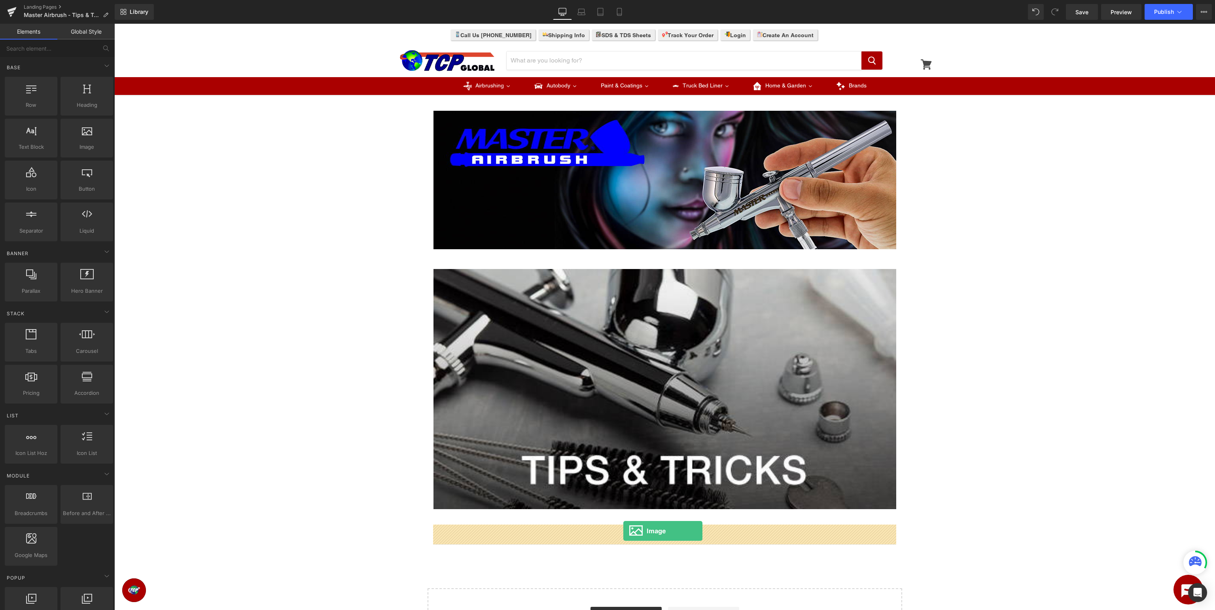
drag, startPoint x: 200, startPoint y: 164, endPoint x: 623, endPoint y: 531, distance: 559.5
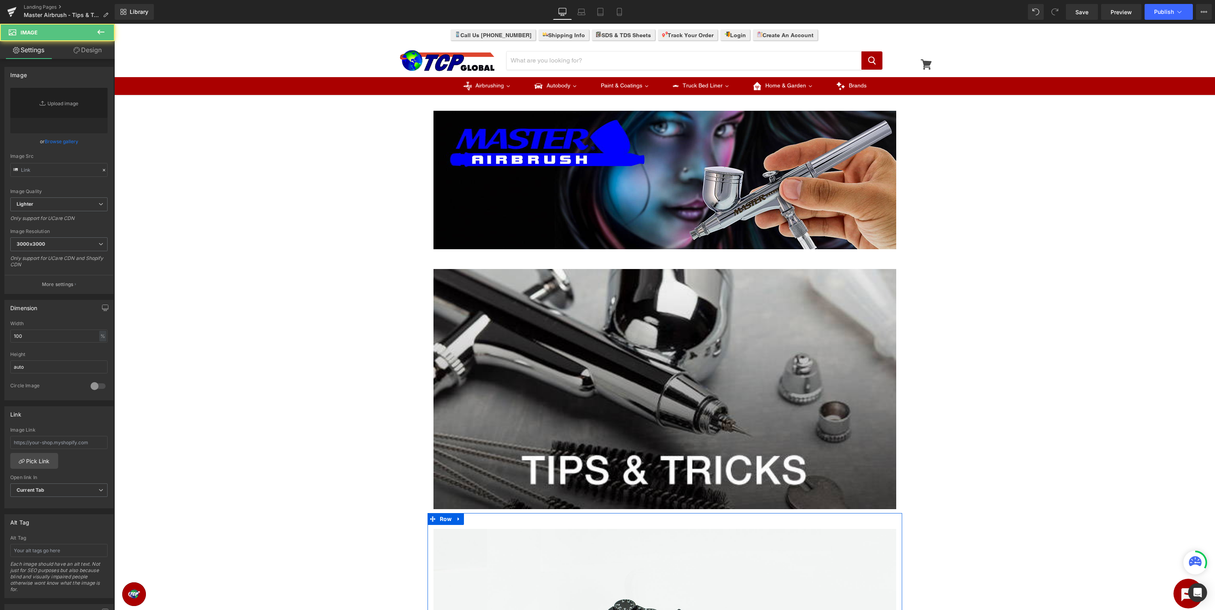
type input "//d1um8515vdn9kb.cloudfront.net/images/parallax.jpg"
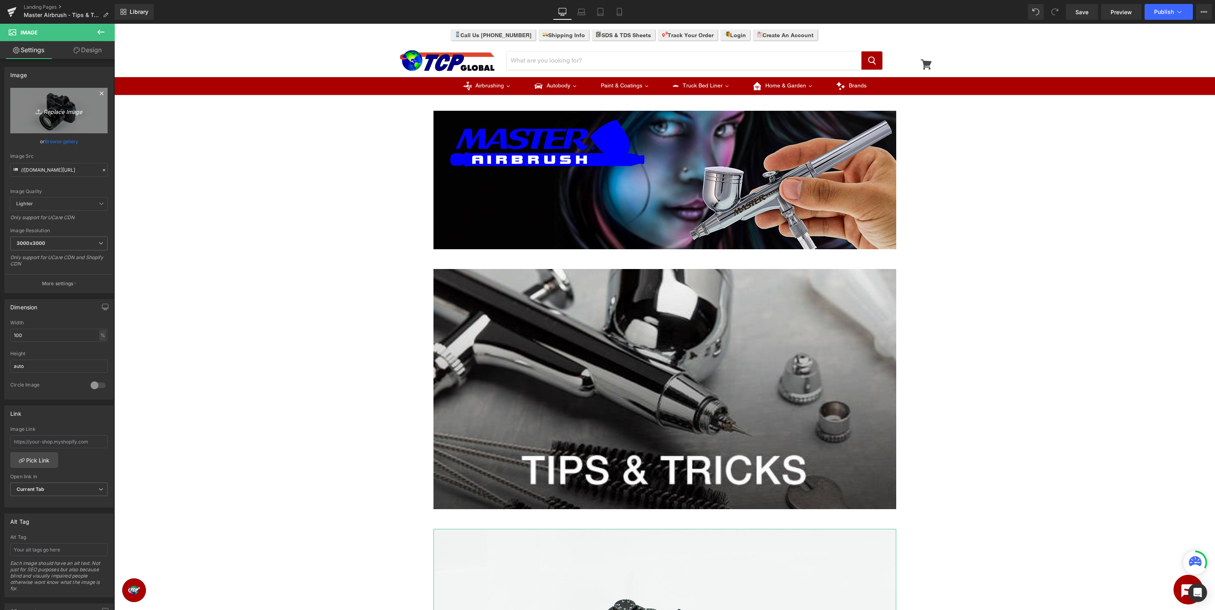
click at [58, 110] on icon "Replace Image" at bounding box center [58, 111] width 63 height 10
type input "C:\fakepath\MASTERAIRBRUSH_Support_SubmitaTicket.jpg"
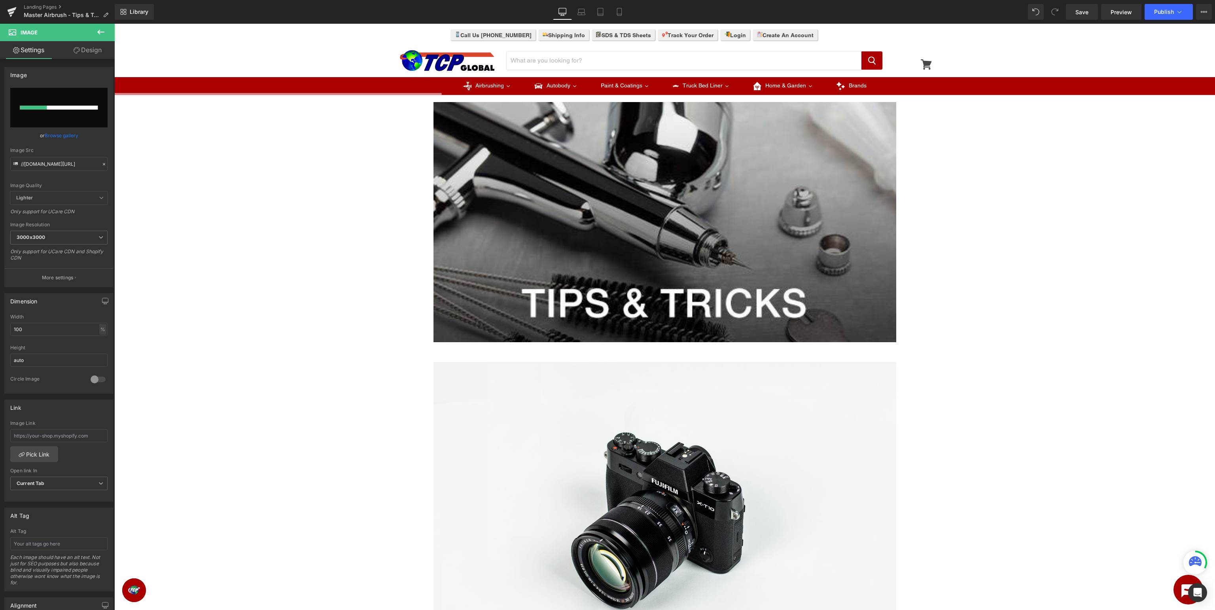
scroll to position [209, 0]
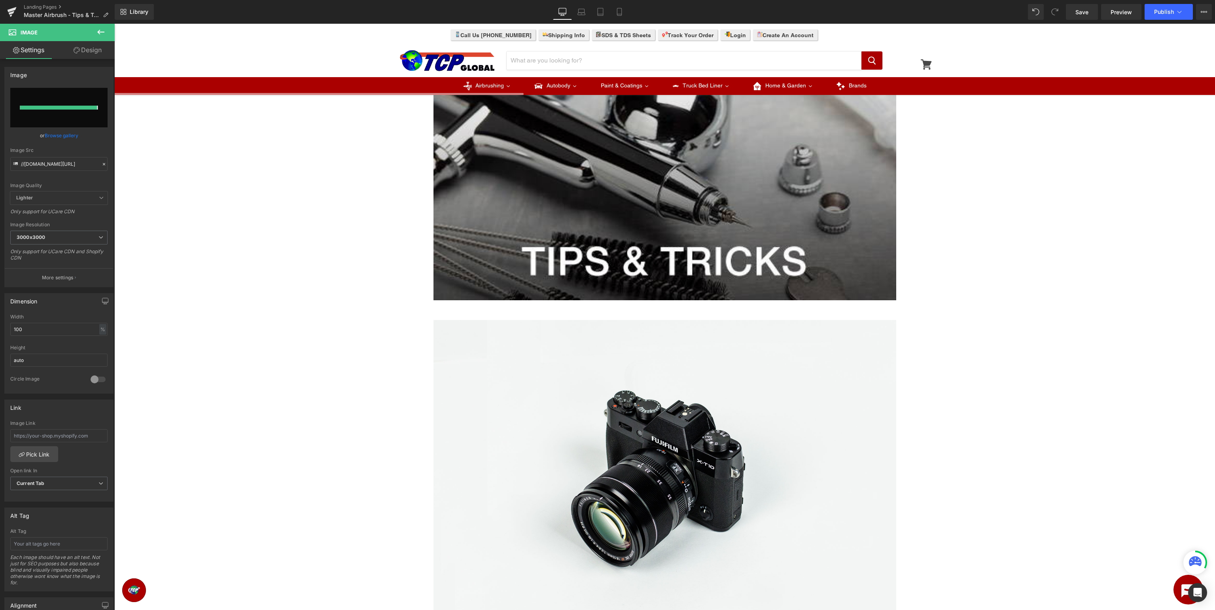
type input "https://ucarecdn.com/605a99d5-8df6-40a2-82d9-77601ca3b522/-/format/auto/-/previ…"
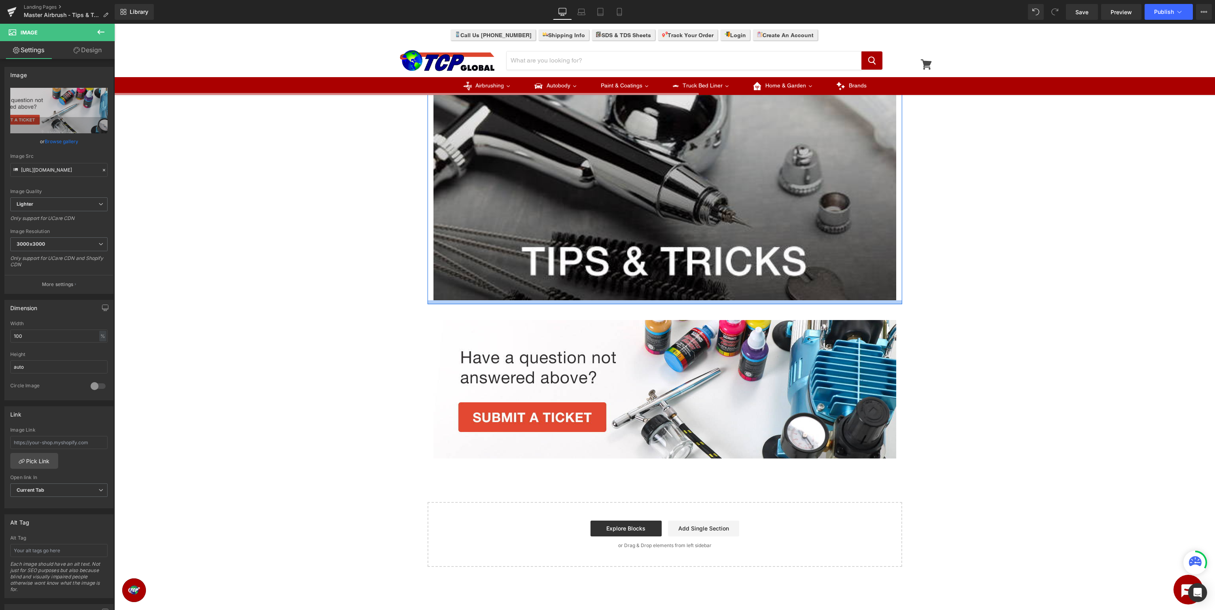
scroll to position [83, 0]
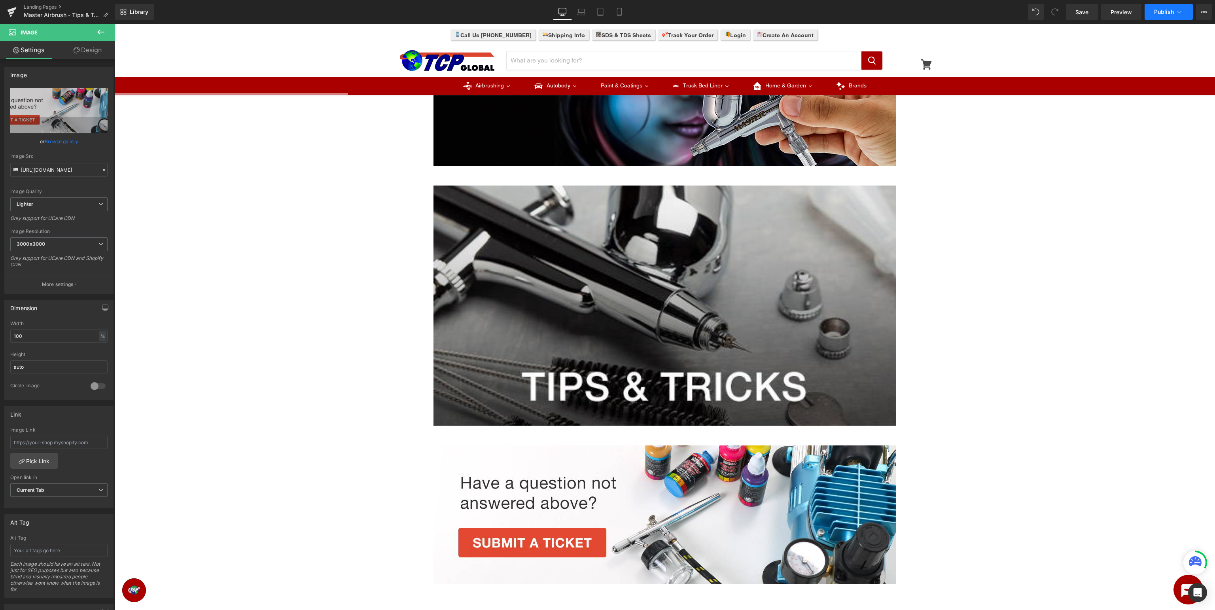
click at [1162, 18] on button "Publish" at bounding box center [1168, 12] width 48 height 16
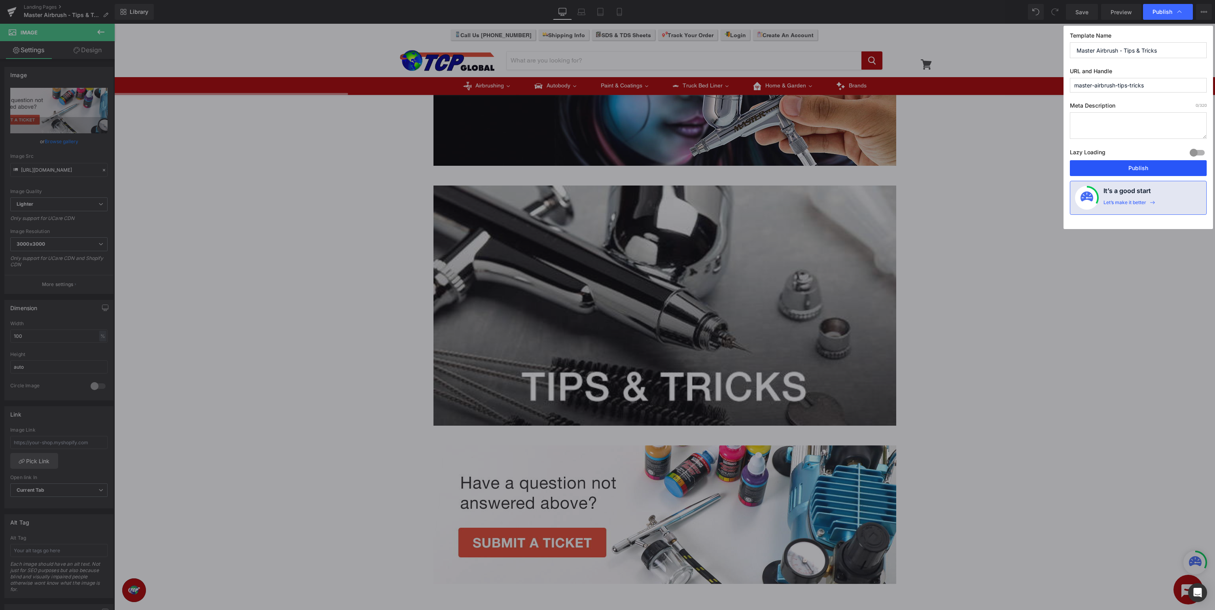
click at [1143, 171] on button "Publish" at bounding box center [1138, 168] width 137 height 16
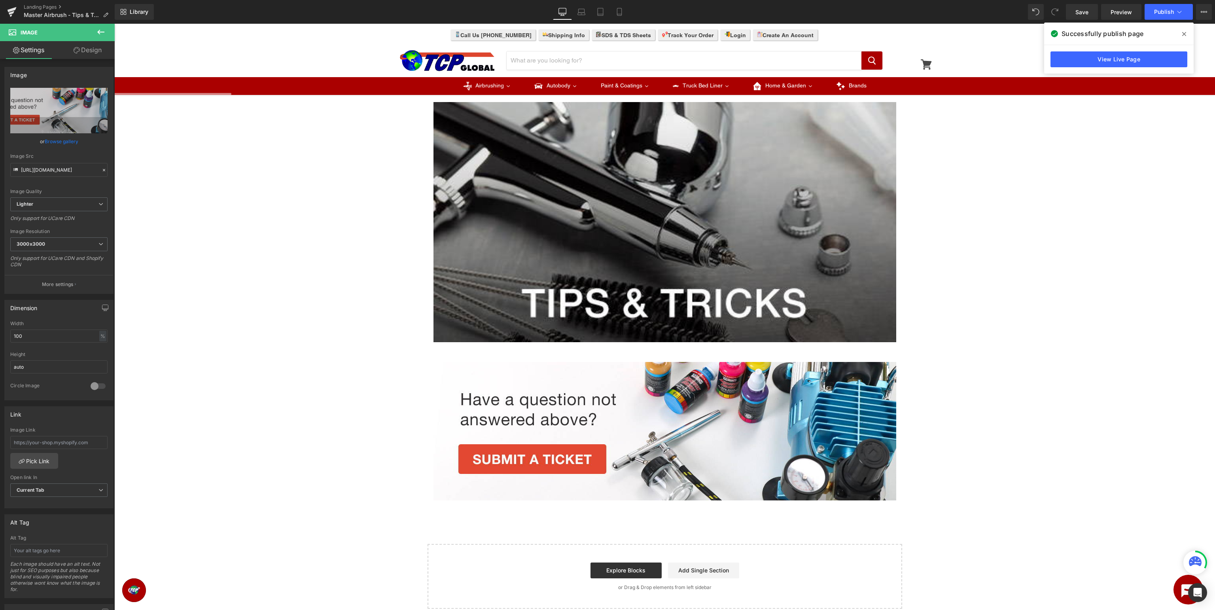
scroll to position [42, 0]
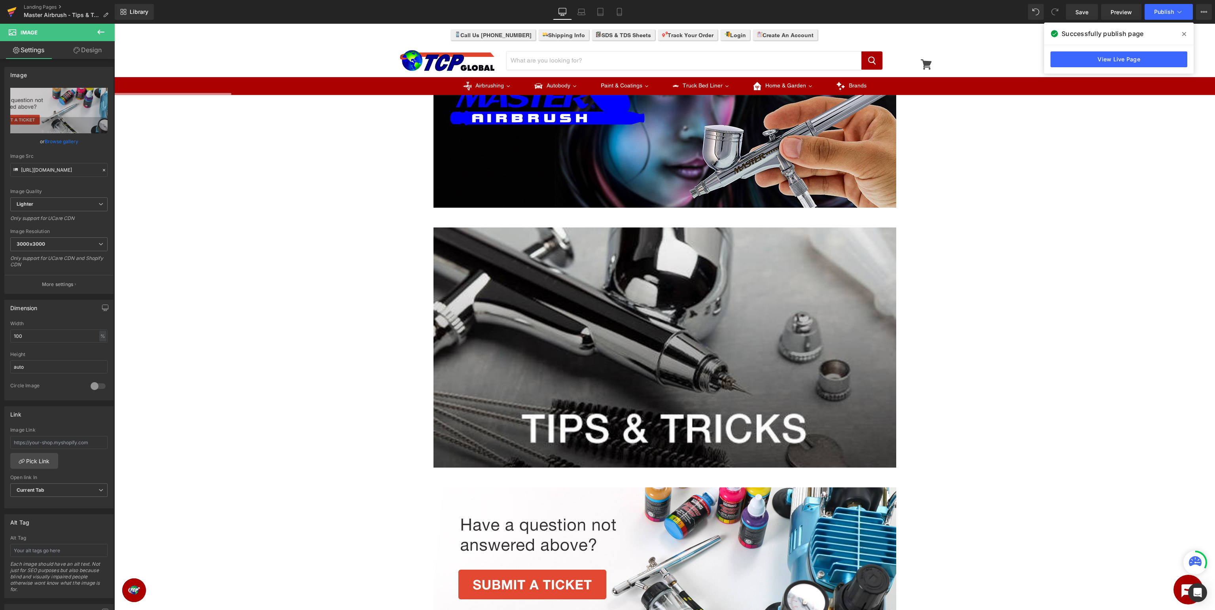
click at [10, 13] on icon at bounding box center [12, 13] width 6 height 4
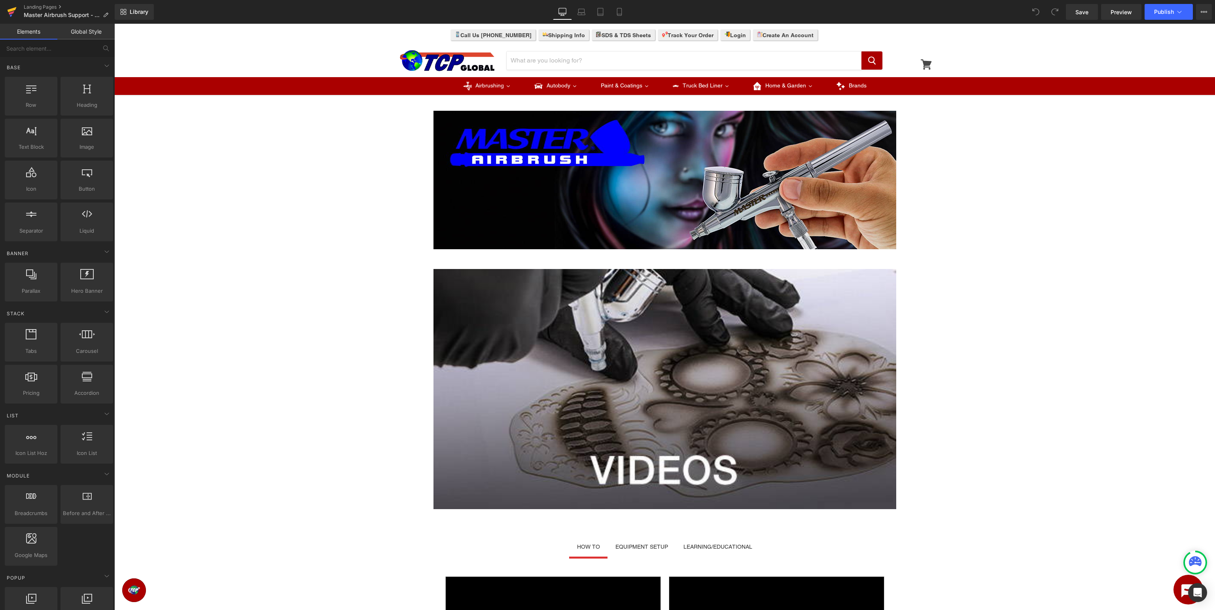
click at [15, 12] on icon at bounding box center [11, 12] width 9 height 20
